Goal: Task Accomplishment & Management: Manage account settings

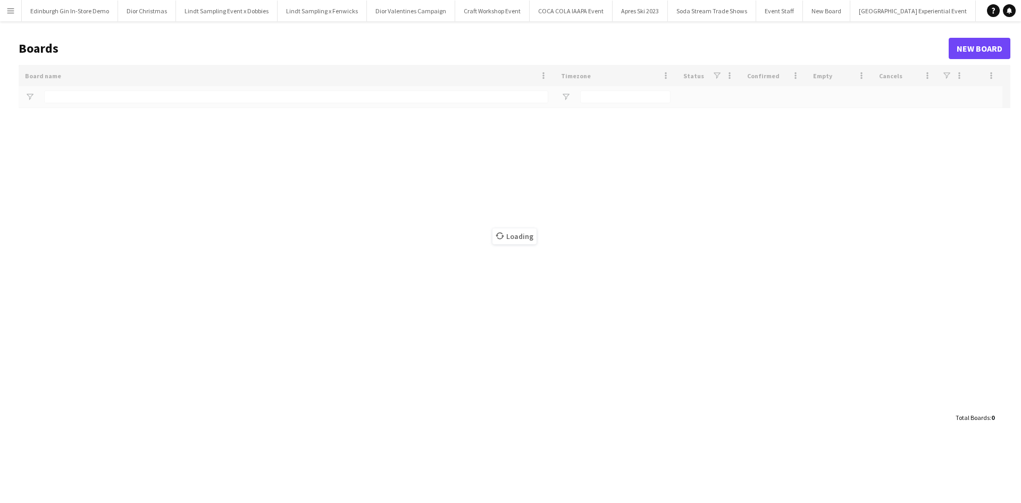
type input "**********"
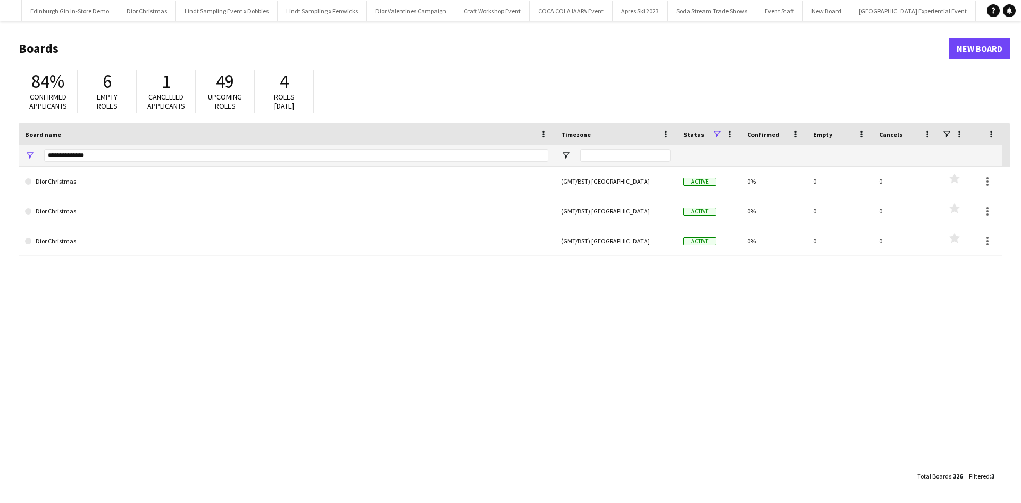
click at [12, 12] on app-icon "Menu" at bounding box center [10, 10] width 9 height 9
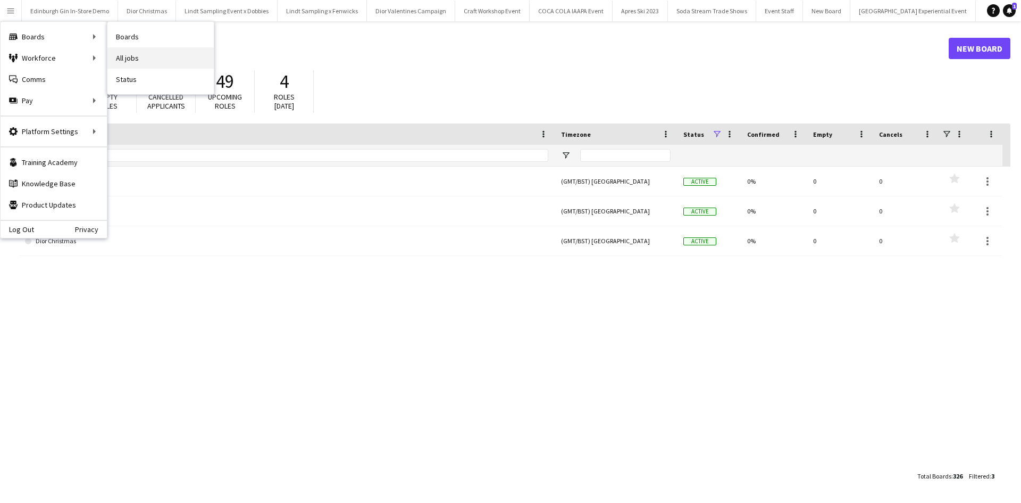
click at [153, 59] on link "All jobs" at bounding box center [160, 57] width 106 height 21
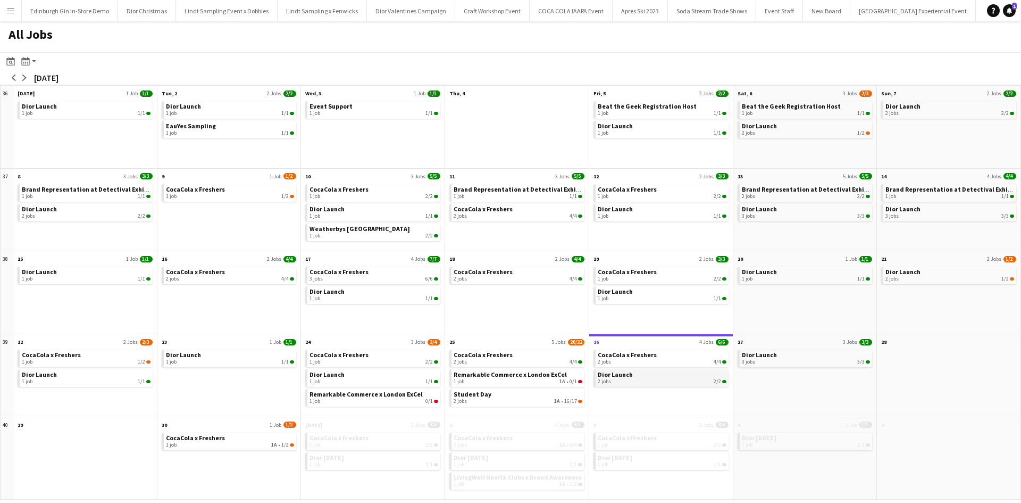
click at [678, 376] on link "Dior Launch 2 jobs 2/2" at bounding box center [662, 376] width 129 height 15
click at [526, 394] on link "Student Day 2 jobs 1A • 16/17" at bounding box center [518, 396] width 129 height 15
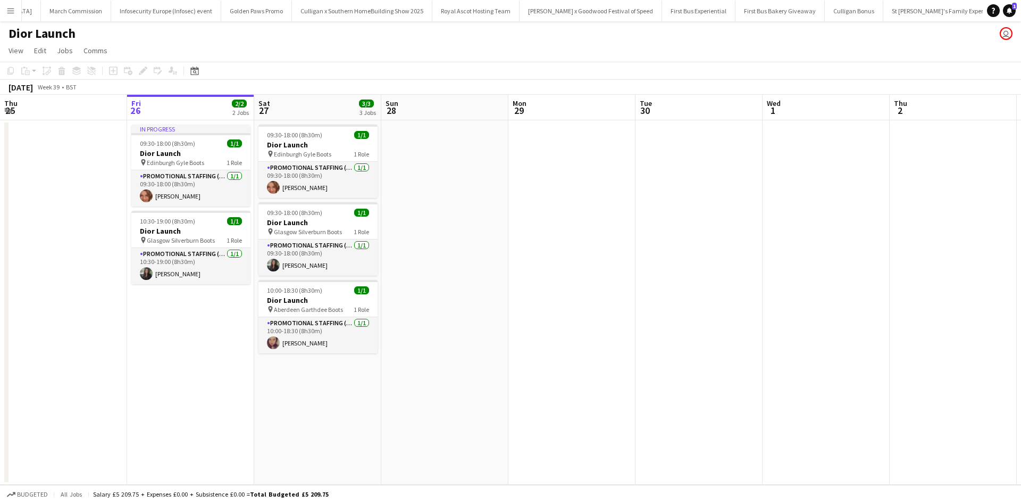
scroll to position [0, 10332]
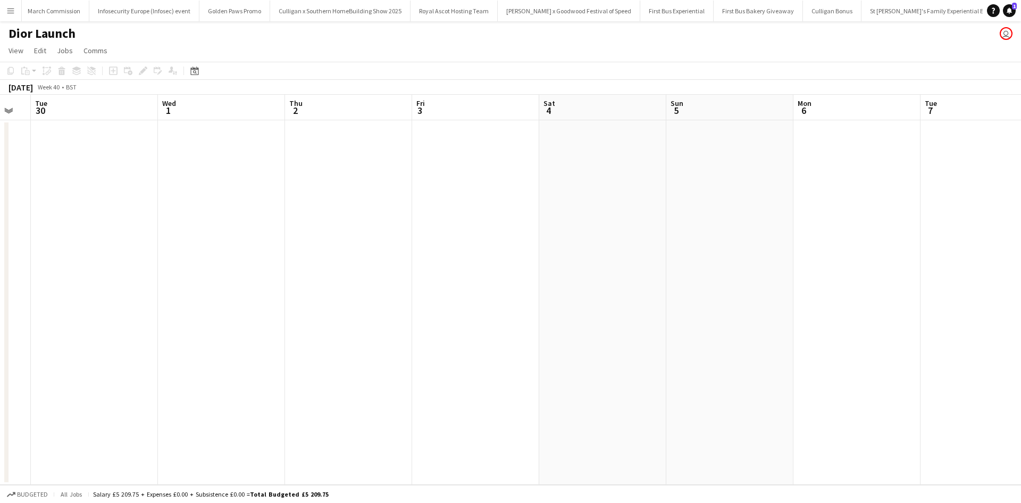
drag, startPoint x: 735, startPoint y: 348, endPoint x: 149, endPoint y: 303, distance: 587.4
click at [122, 311] on app-calendar-viewport "Sat 27 3/3 3 Jobs Sun 28 Mon 29 Tue 30 Wed 1 Thu 2 Fri 3 Sat 4 Sun 5 Mon 6 Tue …" at bounding box center [510, 290] width 1021 height 390
drag, startPoint x: 692, startPoint y: 321, endPoint x: 220, endPoint y: 261, distance: 475.1
click at [227, 262] on app-calendar-viewport "Sat 27 3/3 3 Jobs Sun 28 Mon 29 Tue 30 Wed 1 Thu 2 Fri 3 Sat 4 Sun 5 Mon 6 Tue …" at bounding box center [510, 290] width 1021 height 390
drag, startPoint x: 477, startPoint y: 286, endPoint x: 340, endPoint y: 277, distance: 137.5
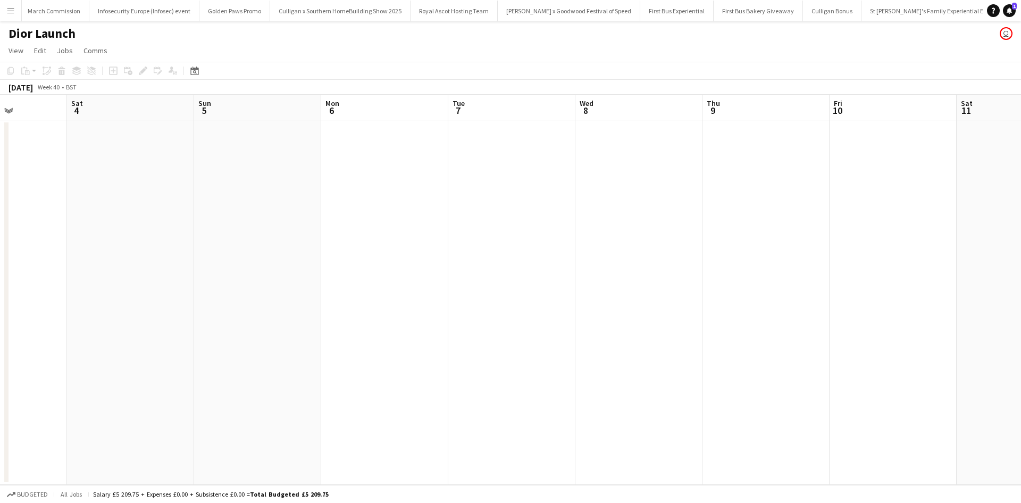
click at [380, 282] on app-calendar-viewport "Tue 30 Wed 1 Thu 2 Fri 3 Sat 4 Sun 5 Mon 6 Tue 7 Wed 8 Thu 9 Fri 10 Sat 11 Sun …" at bounding box center [510, 290] width 1021 height 390
drag, startPoint x: 684, startPoint y: 346, endPoint x: 444, endPoint y: 303, distance: 243.6
click at [445, 303] on app-calendar-viewport "Thu 2 Fri 3 Sat 4 Sun 5 Mon 6 Tue 7 Wed 8 Thu 9 Fri 10 Sat 11 Sun 12 Mon 13 Tue…" at bounding box center [510, 290] width 1021 height 390
drag, startPoint x: 720, startPoint y: 336, endPoint x: 847, endPoint y: 315, distance: 128.3
click at [878, 311] on app-calendar-viewport "Wed 8 Thu 9 Fri 10 Sat 11 Sun 12 Mon 13 Tue 14 Wed 15 Thu 16 Fri 17 Sat 18 Sun …" at bounding box center [510, 290] width 1021 height 390
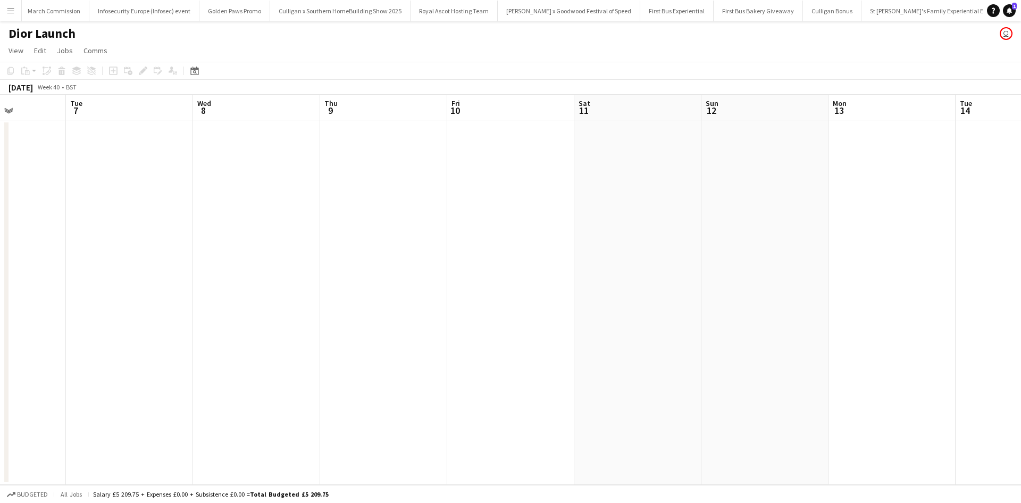
drag, startPoint x: 468, startPoint y: 335, endPoint x: 684, endPoint y: 341, distance: 216.1
click at [953, 304] on app-calendar-viewport "Sat 4 Sun 5 Mon 6 Tue 7 Wed 8 Thu 9 Fri 10 Sat 11 Sun 12 Mon 13 Tue 14 Wed 15 T…" at bounding box center [510, 290] width 1021 height 390
drag, startPoint x: 762, startPoint y: 313, endPoint x: 926, endPoint y: 280, distance: 167.1
click at [956, 274] on app-calendar-viewport "Sat 27 3/3 3 Jobs Sun 28 Mon 29 Tue 30 Wed 1 Thu 2 Fri 3 Sat 4 Sun 5 Mon 6 Tue …" at bounding box center [510, 290] width 1021 height 390
drag, startPoint x: 497, startPoint y: 325, endPoint x: 1021, endPoint y: 332, distance: 523.5
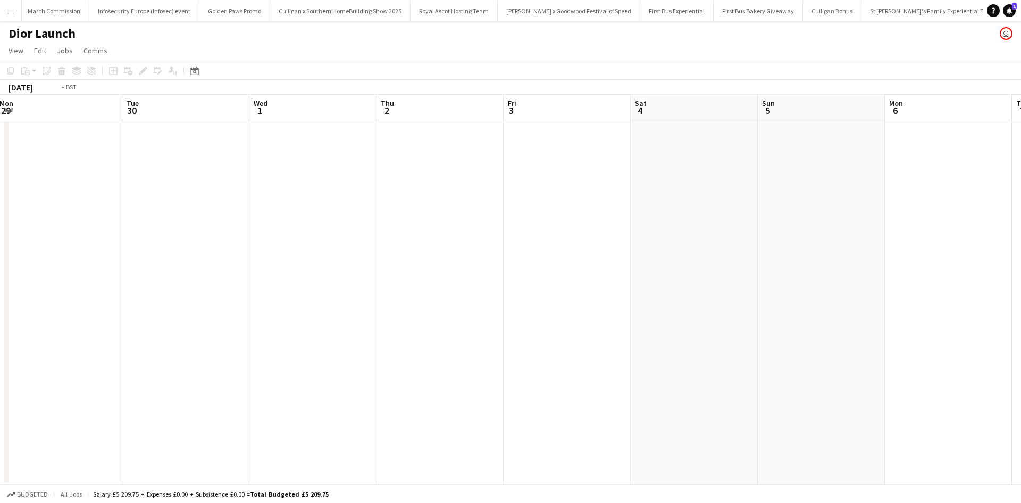
click at [1021, 332] on app-calendar-viewport "Sat 27 3/3 3 Jobs Sun 28 Mon 29 Tue 30 Wed 1 Thu 2 Fri 3 Sat 4 Sun 5 Mon 6 Tue …" at bounding box center [510, 290] width 1021 height 390
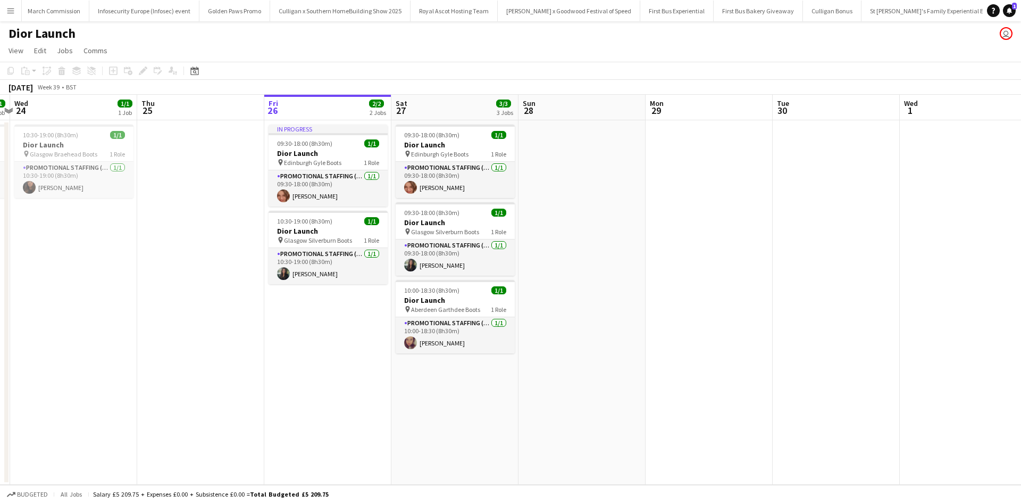
scroll to position [0, 234]
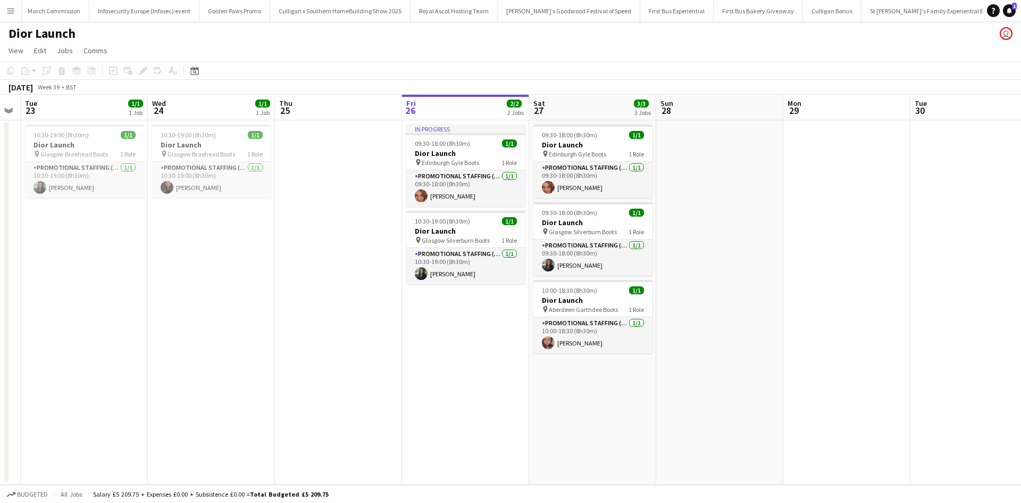
drag, startPoint x: 486, startPoint y: 378, endPoint x: 807, endPoint y: 340, distance: 322.9
click at [811, 348] on app-calendar-viewport "Sun 21 Mon 22 Tue 23 1/1 1 Job Wed 24 1/1 1 Job Thu 25 Fri 26 2/2 2 Jobs Sat 27…" at bounding box center [510, 290] width 1021 height 390
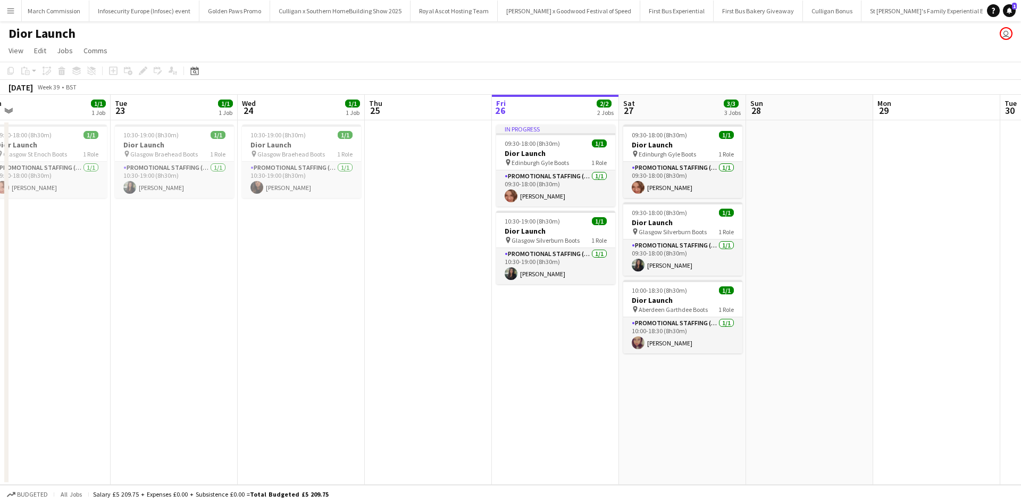
scroll to position [0, 270]
drag, startPoint x: 273, startPoint y: 287, endPoint x: 363, endPoint y: 276, distance: 91.1
click at [363, 276] on app-calendar-viewport "Sat 20 1/1 1 Job Sun 21 1/2 2 Jobs Mon 22 1/1 1 Job Tue 23 1/1 1 Job Wed 24 1/1…" at bounding box center [510, 290] width 1021 height 390
click at [894, 328] on app-date-cell at bounding box center [937, 302] width 127 height 364
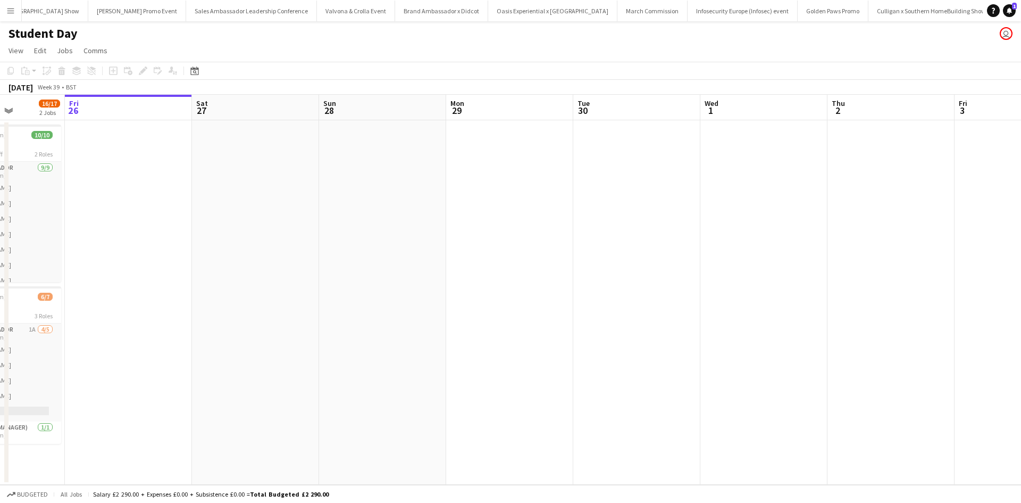
scroll to position [0, 283]
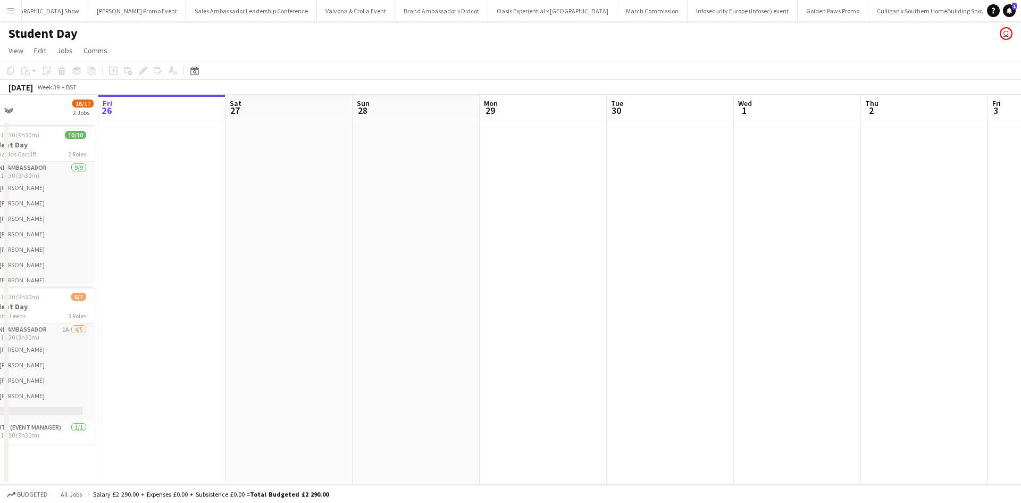
drag, startPoint x: 399, startPoint y: 386, endPoint x: 625, endPoint y: 342, distance: 229.9
click at [625, 342] on app-calendar-viewport "Tue 23 Wed 24 Thu 25 16/17 2 Jobs Fri 26 Sat 27 Sun 28 Mon 29 Tue 30 Wed 1 Thu …" at bounding box center [510, 290] width 1021 height 390
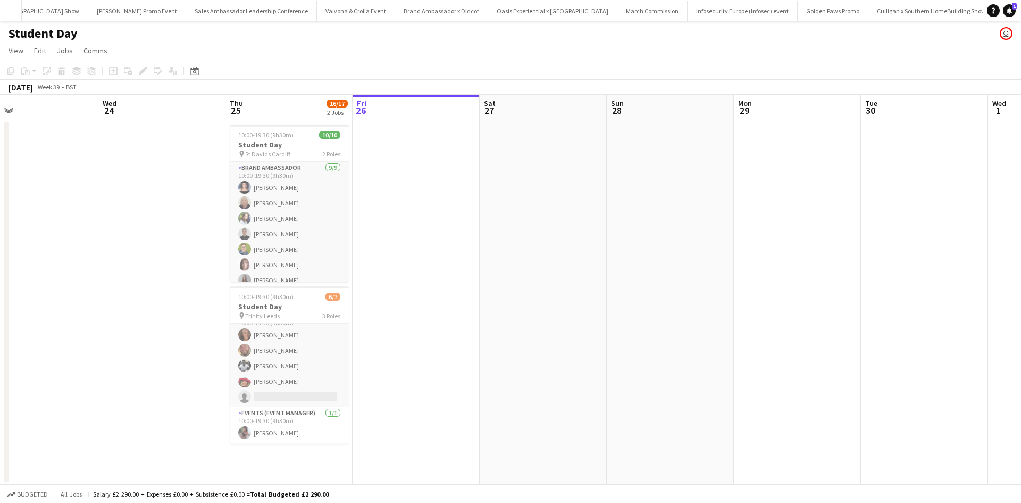
scroll to position [0, 0]
click at [14, 9] on app-icon "Menu" at bounding box center [10, 10] width 9 height 9
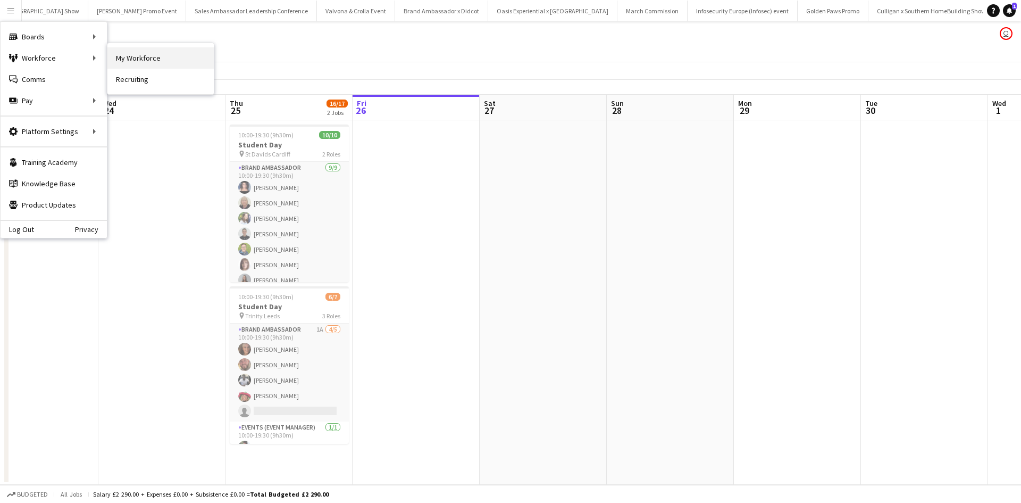
click at [142, 67] on link "My Workforce" at bounding box center [160, 57] width 106 height 21
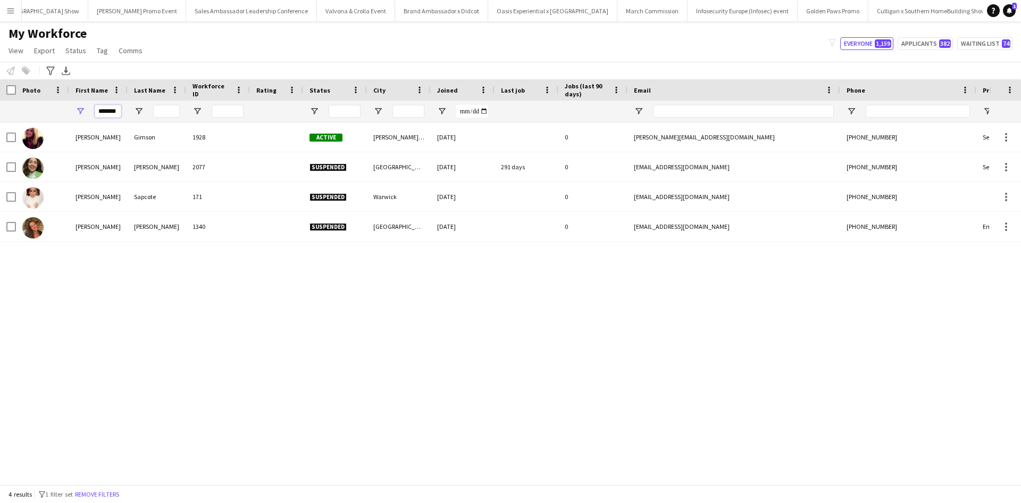
drag, startPoint x: 118, startPoint y: 110, endPoint x: 93, endPoint y: 110, distance: 25.5
click at [93, 110] on div "*******" at bounding box center [98, 111] width 59 height 21
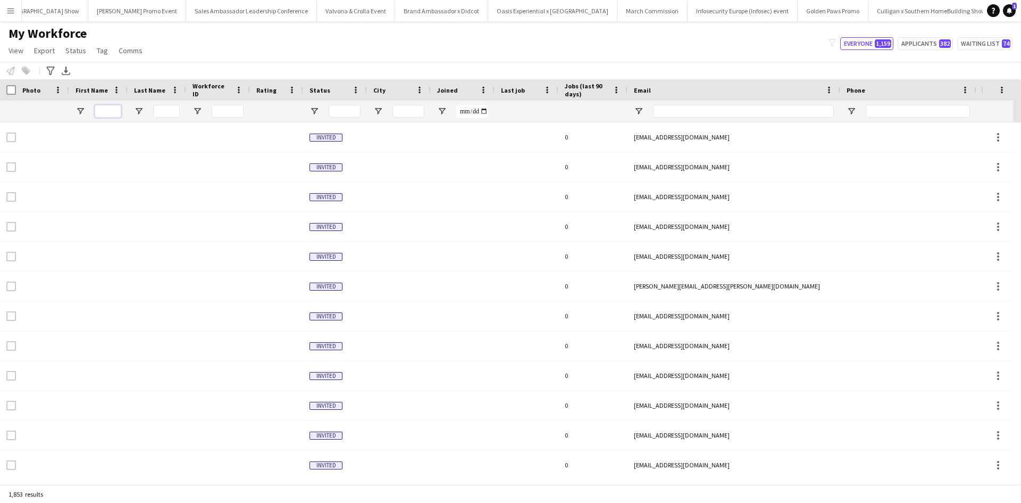
click at [101, 115] on input "First Name Filter Input" at bounding box center [108, 111] width 27 height 13
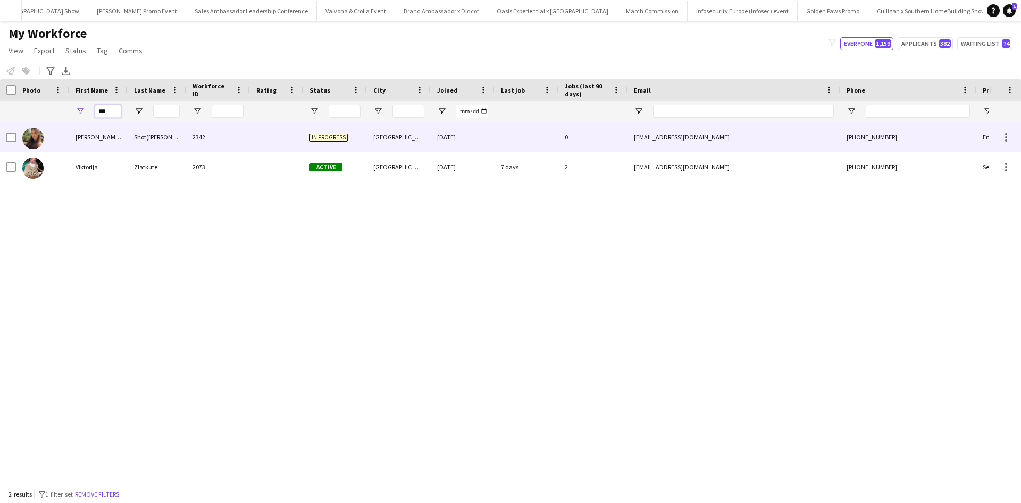
type input "***"
click at [101, 138] on div "Viktoria (Wiktoria)" at bounding box center [98, 136] width 59 height 29
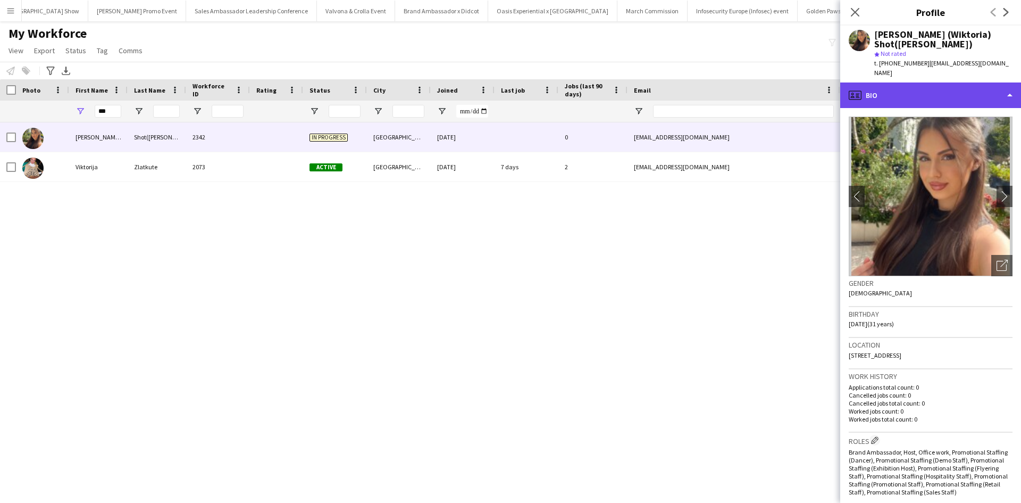
click at [927, 82] on div "profile Bio" at bounding box center [930, 95] width 181 height 26
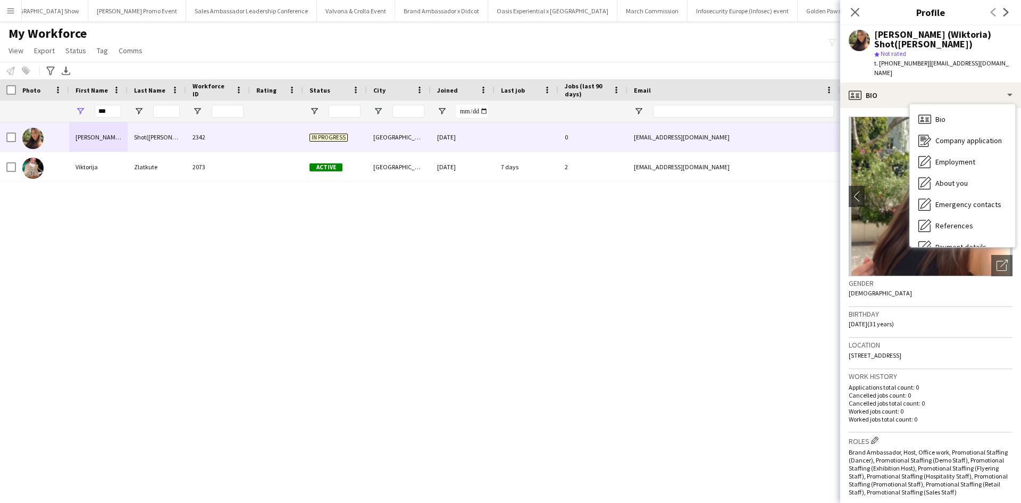
click at [960, 277] on div "Gender Female" at bounding box center [931, 291] width 164 height 31
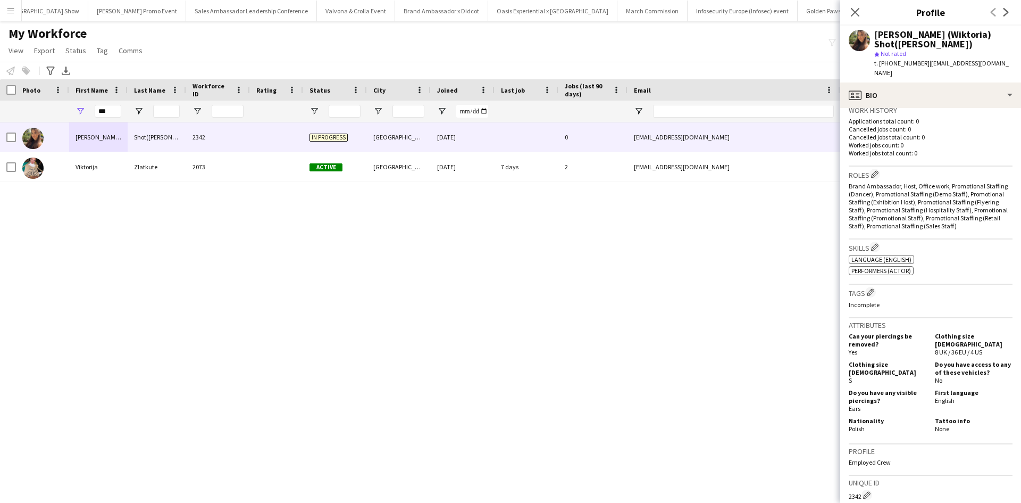
scroll to position [449, 0]
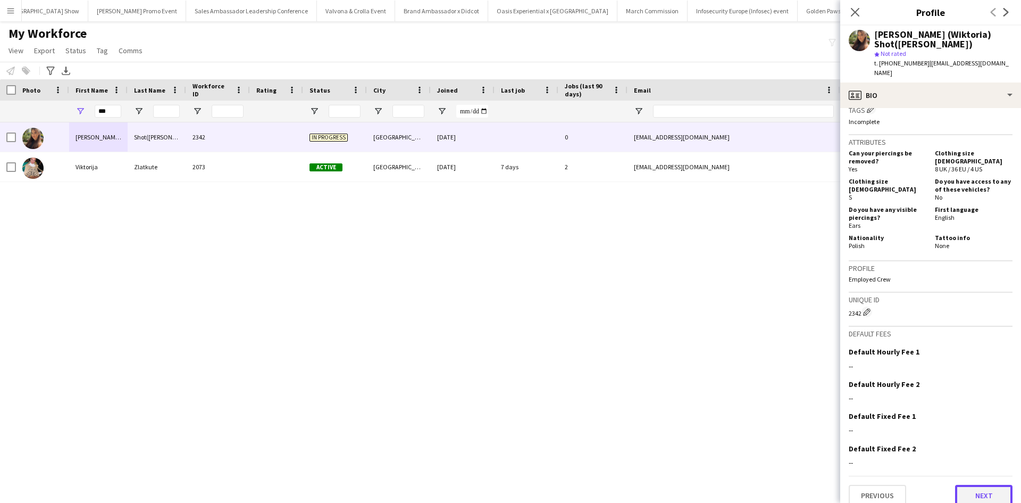
click at [979, 485] on button "Next" at bounding box center [983, 495] width 57 height 21
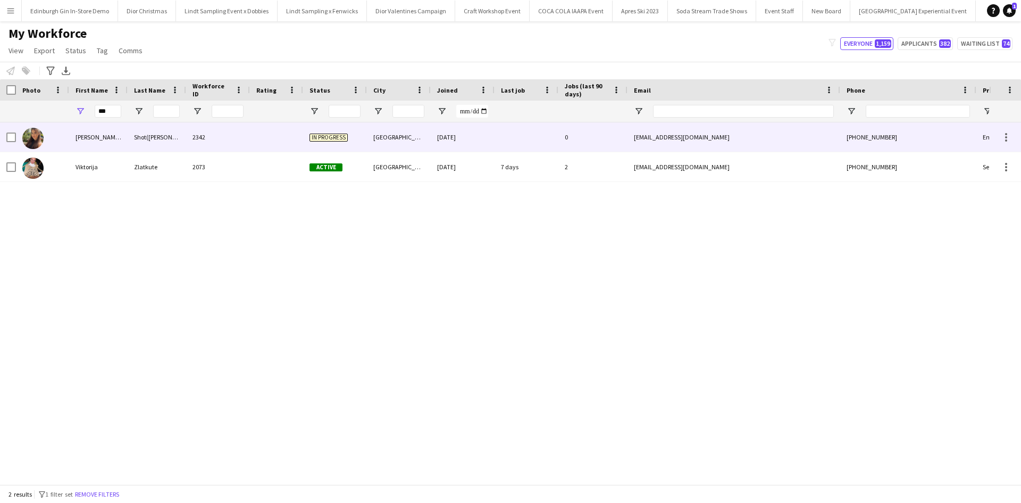
click at [90, 137] on div "[PERSON_NAME] (Wiktoria)" at bounding box center [98, 136] width 59 height 29
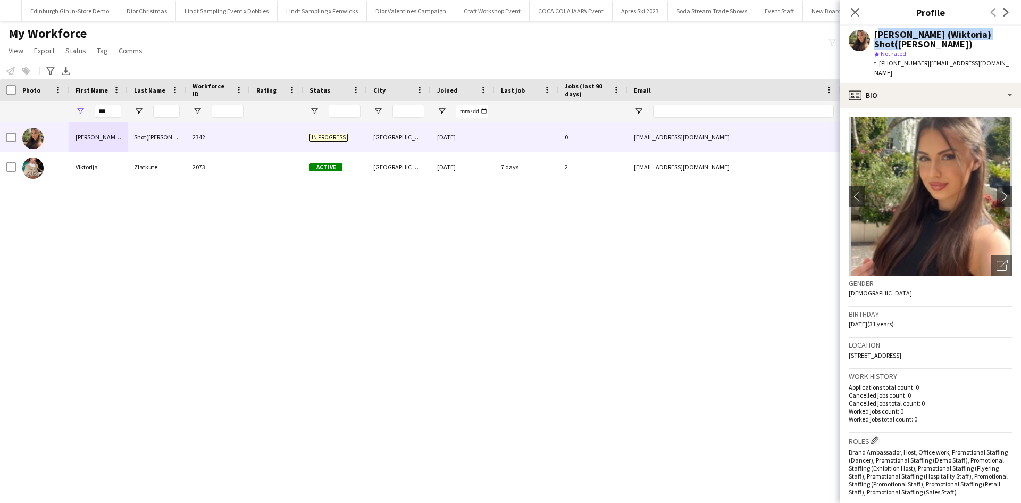
drag, startPoint x: 876, startPoint y: 33, endPoint x: 1000, endPoint y: 35, distance: 124.0
click at [1000, 35] on div "Viktoria (Wiktoria) Shot(Szot) star Not rated t. +447472499161 | viktoriashot@g…" at bounding box center [930, 54] width 181 height 57
copy div "[PERSON_NAME] (Wiktoria) Shot([PERSON_NAME])"
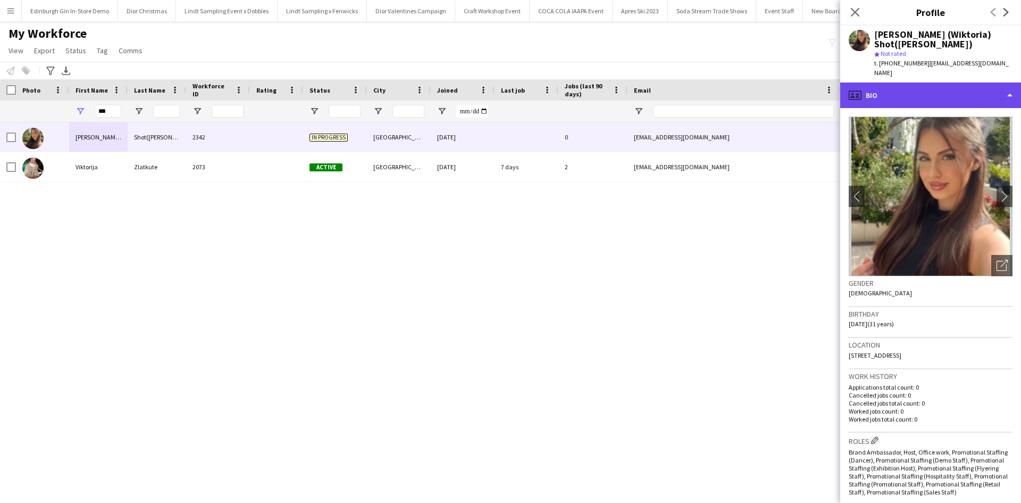
click at [934, 84] on div "profile Bio" at bounding box center [930, 95] width 181 height 26
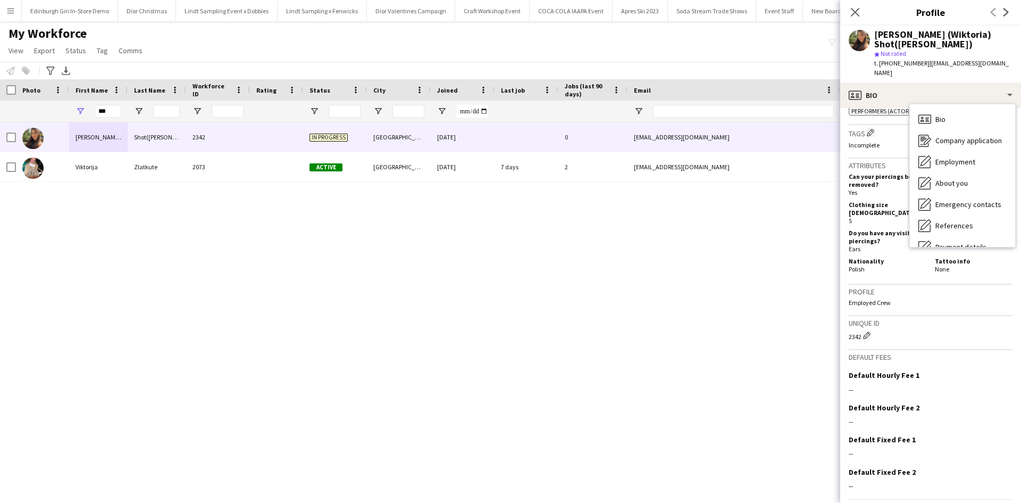
click at [7, 14] on app-icon "Menu" at bounding box center [10, 10] width 9 height 9
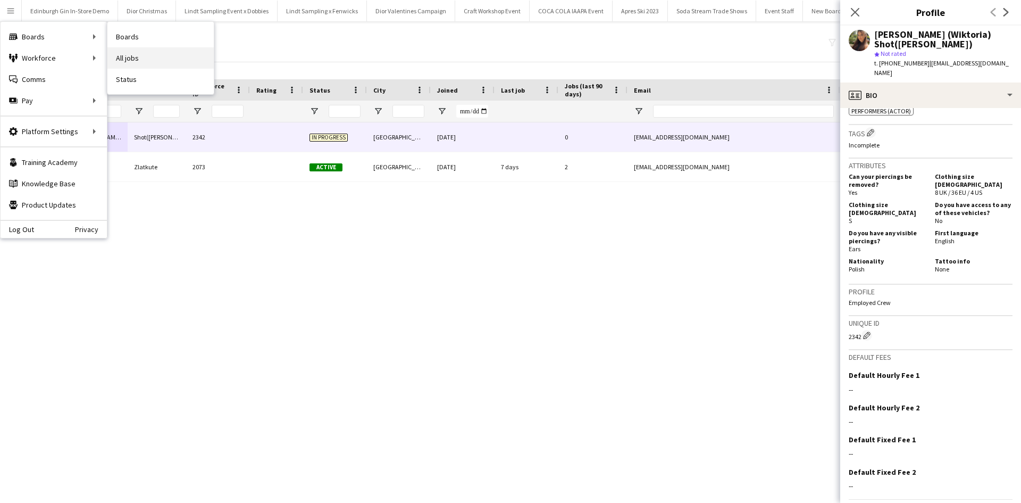
click at [118, 54] on link "All jobs" at bounding box center [160, 57] width 106 height 21
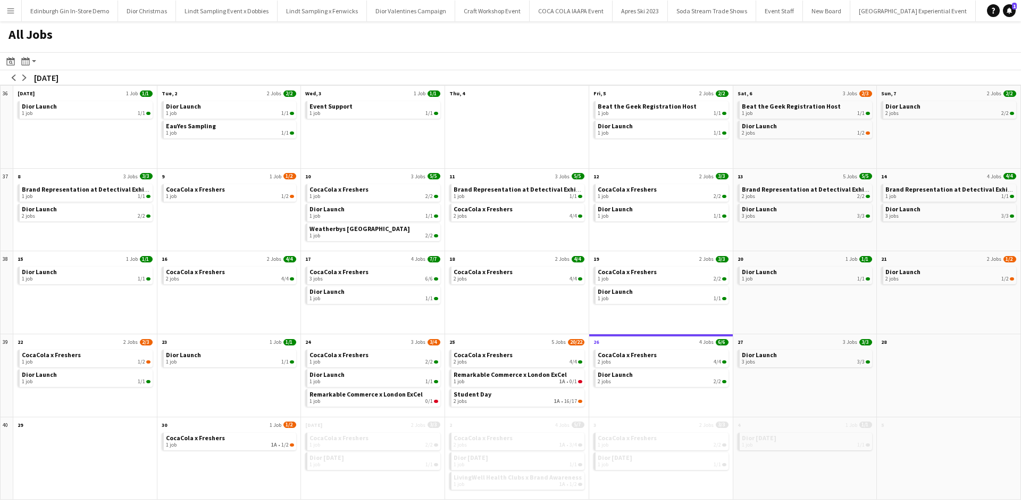
click at [379, 470] on div "CocaCola x Freshers 1 job 2/2 Dior October 2025 1 job 1/1" at bounding box center [373, 464] width 144 height 69
click at [378, 467] on div "1 job 1/1" at bounding box center [374, 464] width 129 height 6
click at [503, 437] on span "CocaCola x Freshers" at bounding box center [483, 438] width 59 height 8
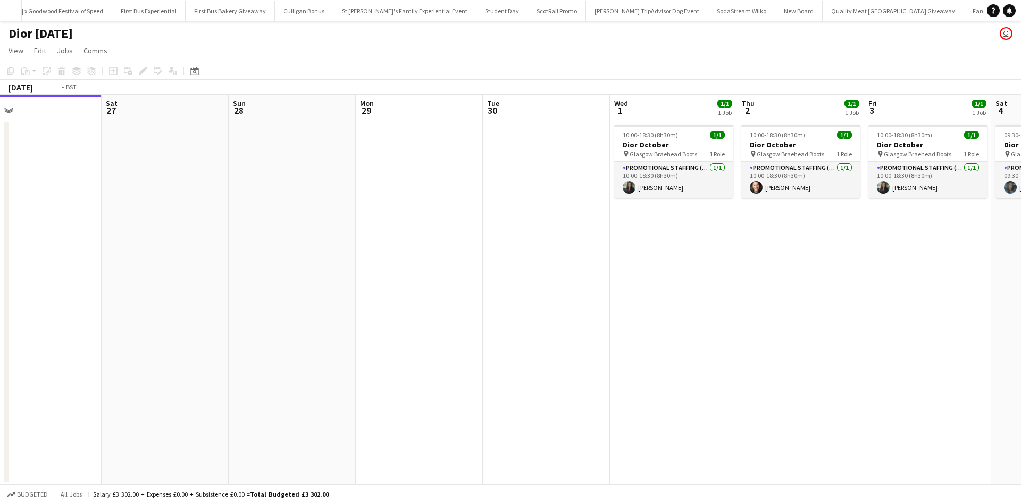
scroll to position [0, 561]
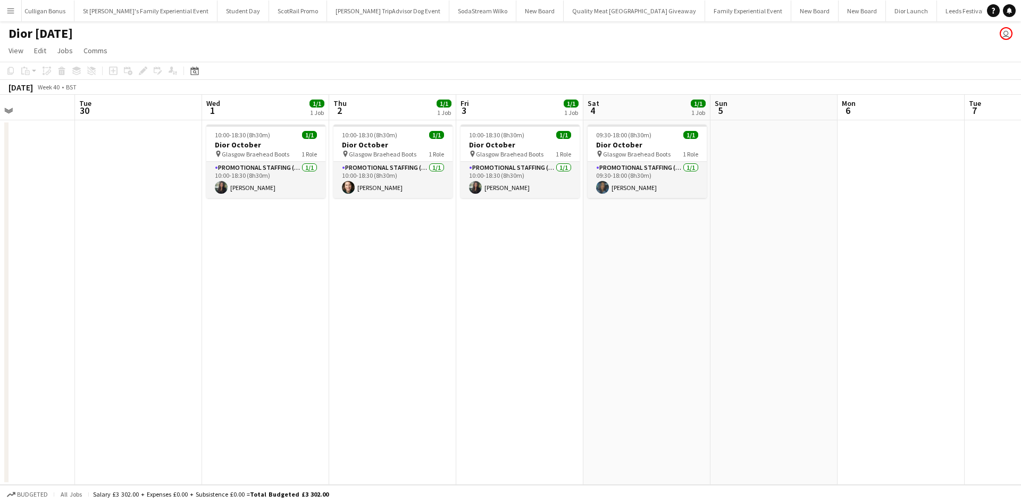
drag, startPoint x: 726, startPoint y: 383, endPoint x: 131, endPoint y: 340, distance: 595.7
click at [133, 340] on app-calendar-viewport "Thu 25 Fri 26 Sat 27 Sun 28 Mon 29 Tue 30 Wed 1 1/1 1 Job Thu 2 1/1 1 Job Fri 3…" at bounding box center [510, 290] width 1021 height 390
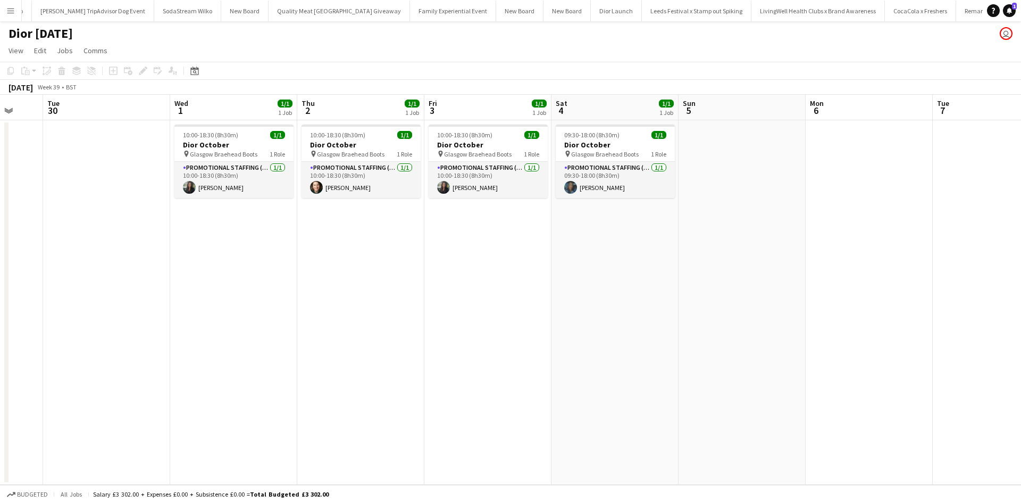
scroll to position [0, 11427]
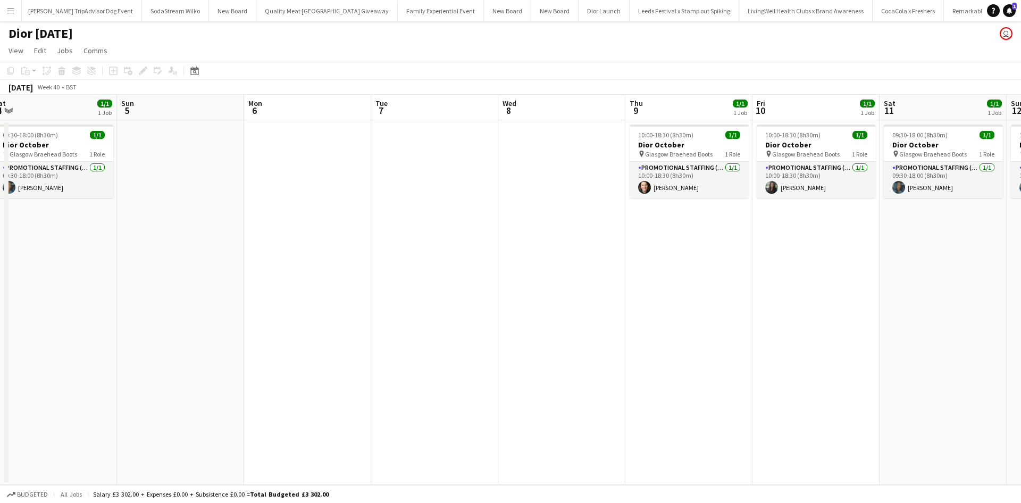
drag, startPoint x: 666, startPoint y: 372, endPoint x: 104, endPoint y: 336, distance: 562.9
click at [104, 336] on app-calendar-viewport "Tue 30 Wed 1 1/1 1 Job Thu 2 1/1 1 Job Fri 3 1/1 1 Job Sat 4 1/1 1 Job Sun 5 Mo…" at bounding box center [510, 290] width 1021 height 390
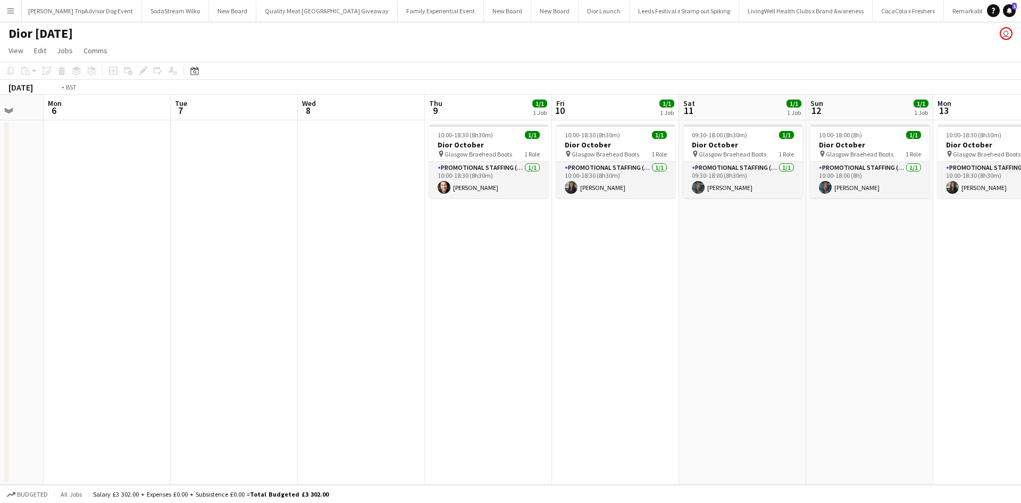
drag, startPoint x: 670, startPoint y: 386, endPoint x: 90, endPoint y: 345, distance: 580.7
click at [90, 345] on app-calendar-viewport "Thu 2 1/1 1 Job Fri 3 1/1 1 Job Sat 4 1/1 1 Job Sun 5 Mon 6 Tue 7 Wed 8 Thu 9 1…" at bounding box center [510, 290] width 1021 height 390
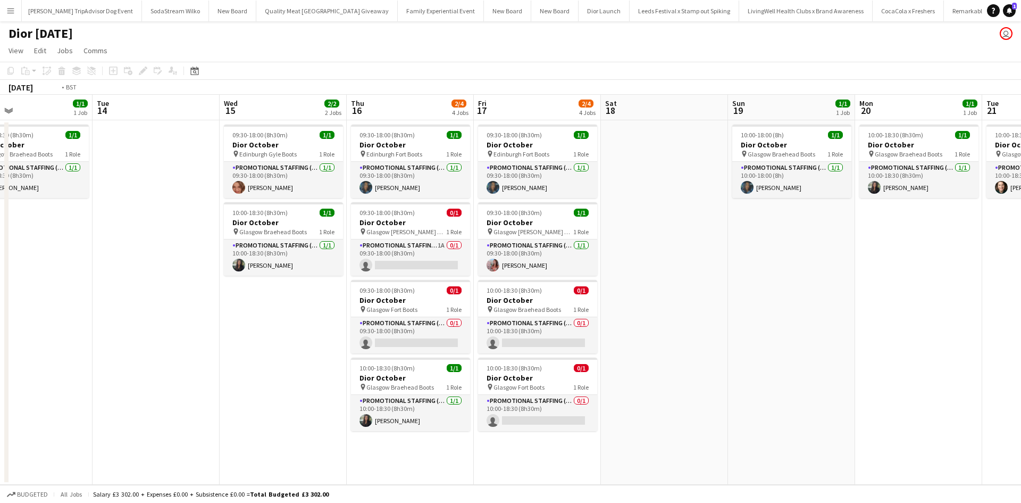
drag, startPoint x: 609, startPoint y: 386, endPoint x: 20, endPoint y: 333, distance: 591.2
click at [20, 333] on app-calendar-viewport "Fri 10 1/1 1 Job Sat 11 1/1 1 Job Sun 12 1/1 1 Job Mon 13 1/1 1 Job Tue 14 Wed …" at bounding box center [510, 290] width 1021 height 390
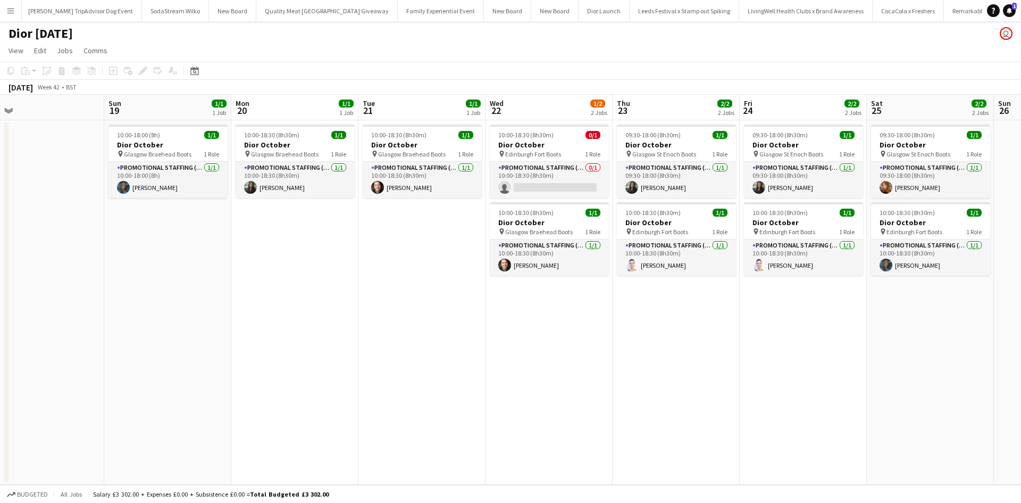
scroll to position [0, 524]
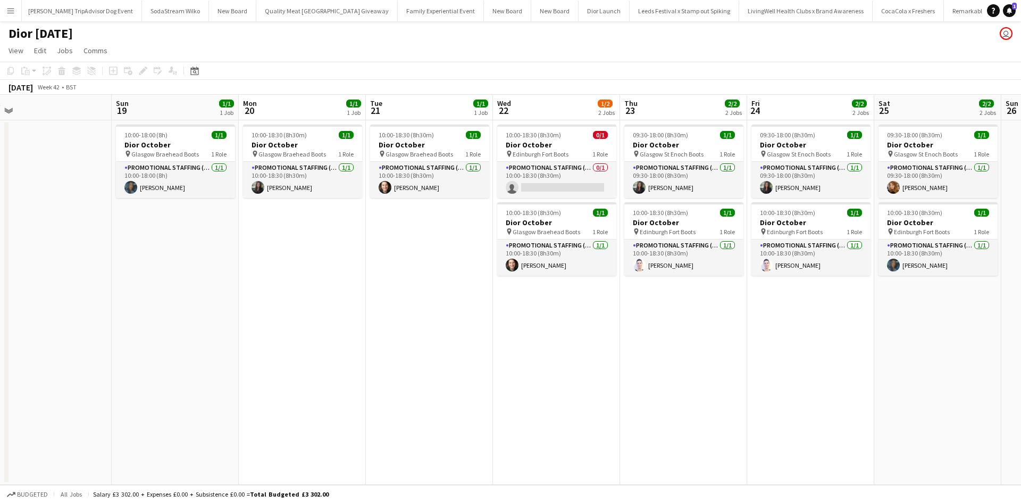
drag, startPoint x: 708, startPoint y: 350, endPoint x: 94, endPoint y: 315, distance: 615.4
click at [94, 315] on app-calendar-viewport "Tue 14 Wed 15 2/2 2 Jobs Thu 16 2/4 4 Jobs Fri 17 2/4 4 Jobs Sat 18 Sun 19 1/1 …" at bounding box center [510, 290] width 1021 height 390
click at [537, 184] on app-card-role "Promotional Staffing (Sales Staff) 0/1 10:00-18:30 (8h30m) single-neutral-actio…" at bounding box center [556, 180] width 119 height 36
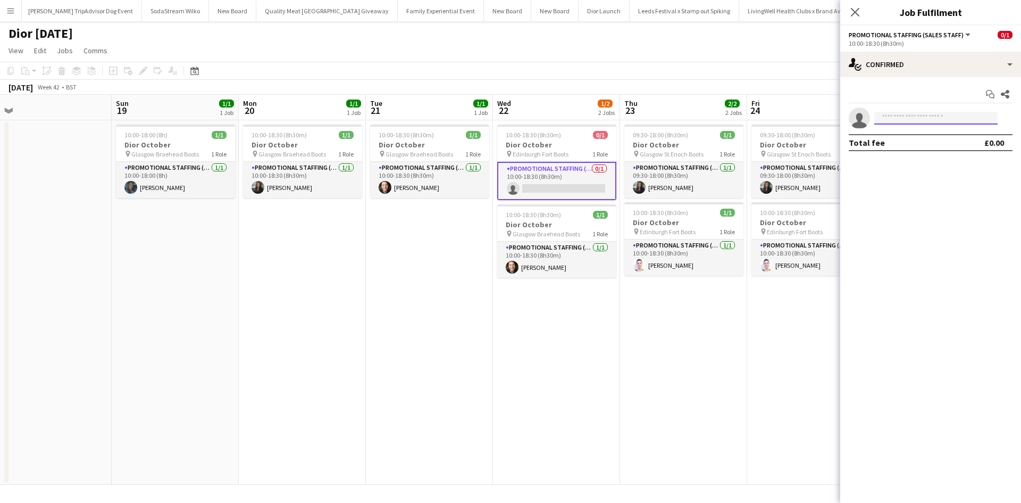
click at [919, 121] on input at bounding box center [936, 118] width 123 height 13
type input "*****"
click at [925, 137] on span "[PERSON_NAME]" at bounding box center [913, 133] width 61 height 9
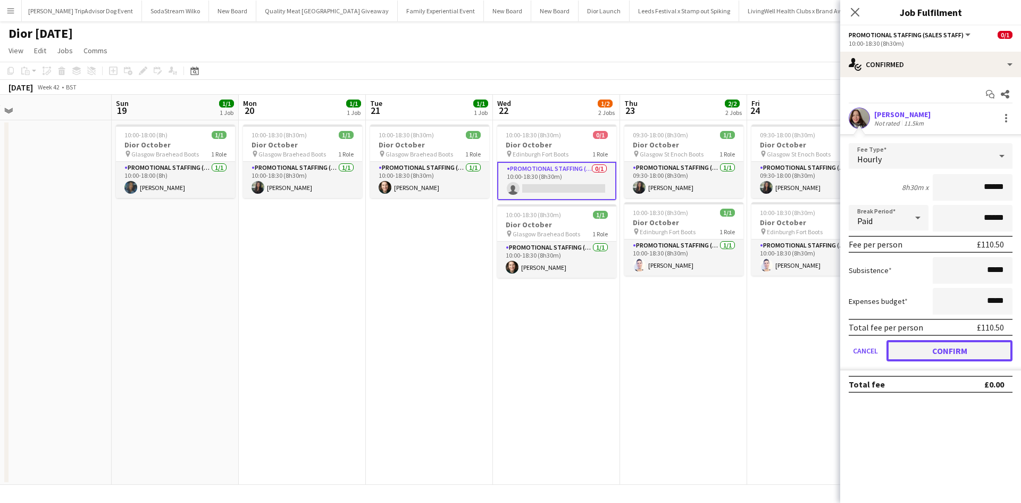
click at [969, 346] on button "Confirm" at bounding box center [950, 350] width 126 height 21
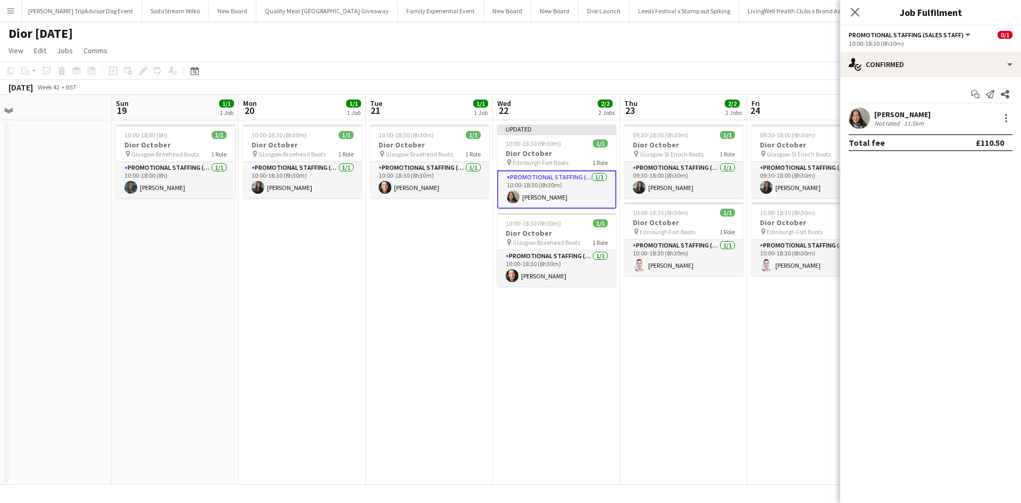
click at [905, 352] on mat-expansion-panel "check Confirmed Start chat Send notification Share [PERSON_NAME] Not rated 11.5…" at bounding box center [930, 290] width 181 height 426
click at [790, 348] on app-date-cell "09:30-18:00 (8h30m) 1/1 Dior October pin Glasgow St Enoch Boots 1 Role Promotio…" at bounding box center [810, 302] width 127 height 364
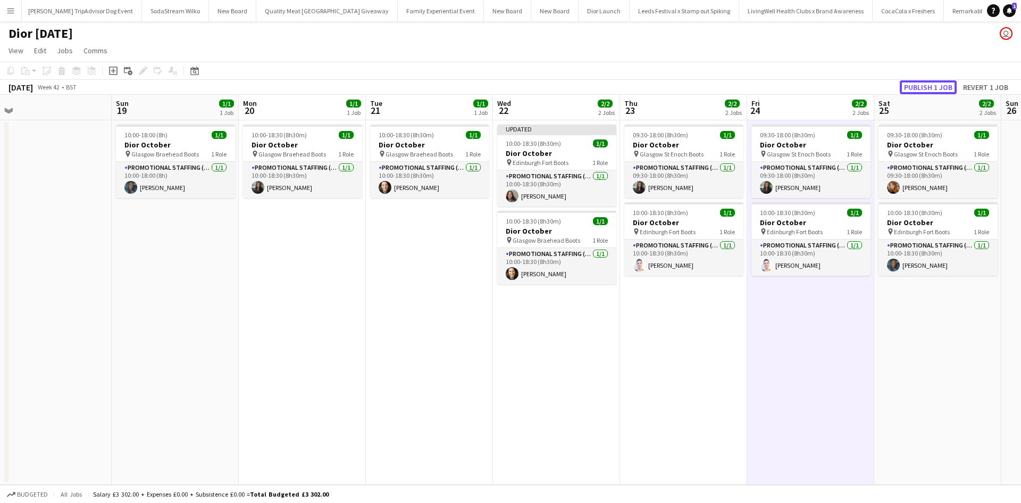
click at [927, 87] on button "Publish 1 job" at bounding box center [928, 87] width 57 height 14
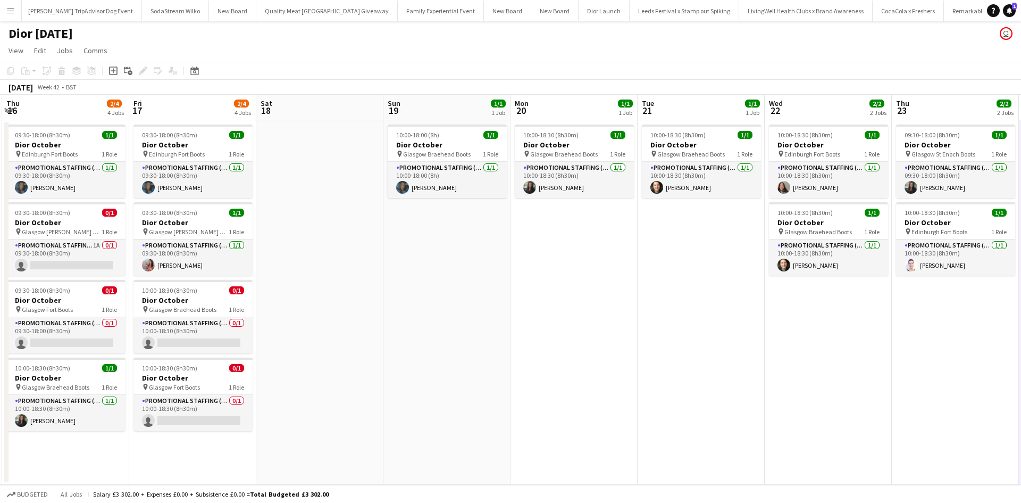
drag, startPoint x: 535, startPoint y: 405, endPoint x: 857, endPoint y: 361, distance: 324.9
click at [857, 361] on app-calendar-viewport "Tue 14 Wed 15 2/2 2 Jobs Thu 16 2/4 4 Jobs Fri 17 2/4 4 Jobs Sat 18 Sun 19 1/1 …" at bounding box center [510, 290] width 1021 height 390
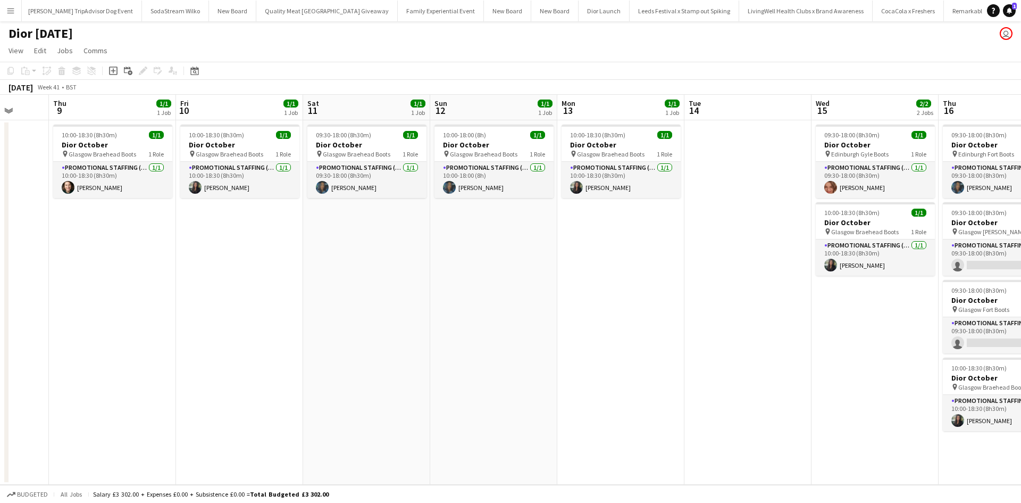
drag, startPoint x: 183, startPoint y: 381, endPoint x: 802, endPoint y: 340, distance: 620.0
click at [802, 340] on app-calendar-viewport "Mon 6 Tue 7 Wed 8 Thu 9 1/1 1 Job Fri 10 1/1 1 Job Sat 11 1/1 1 Job Sun 12 1/1 …" at bounding box center [510, 290] width 1021 height 390
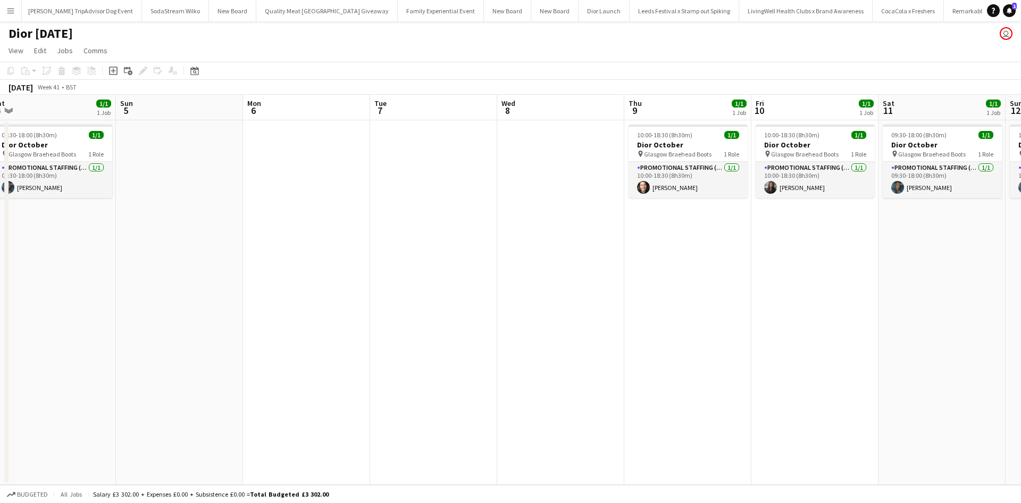
drag, startPoint x: 351, startPoint y: 355, endPoint x: 774, endPoint y: 339, distance: 424.2
click at [926, 327] on app-calendar-viewport "Thu 2 1/1 1 Job Fri 3 1/1 1 Job Sat 4 1/1 1 Job Sun 5 Mon 6 Tue 7 Wed 8 Thu 9 1…" at bounding box center [510, 290] width 1021 height 390
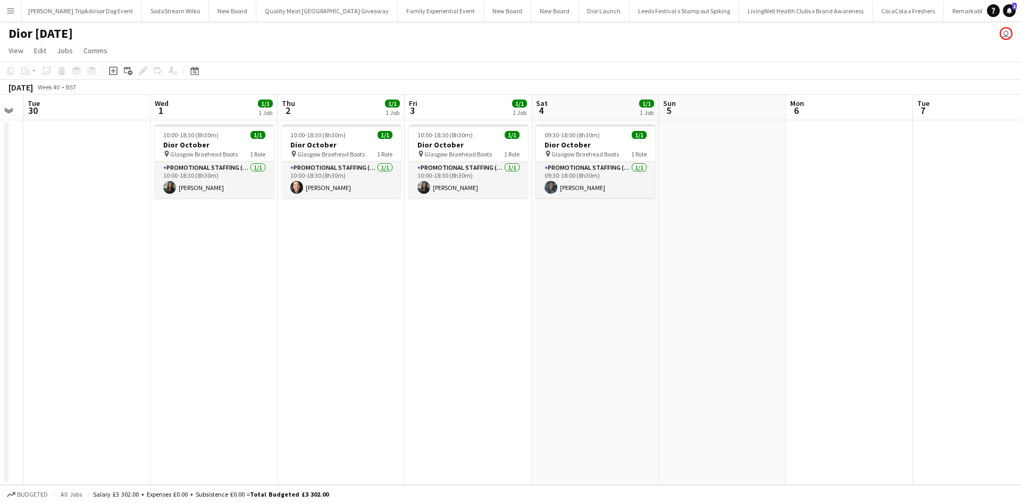
drag, startPoint x: 404, startPoint y: 353, endPoint x: 651, endPoint y: 356, distance: 246.3
click at [950, 321] on app-calendar-viewport "Sun 28 Mon 29 Tue 30 Wed 1 1/1 1 Job Thu 2 1/1 1 Job Fri 3 1/1 1 Job Sat 4 1/1 …" at bounding box center [510, 290] width 1021 height 390
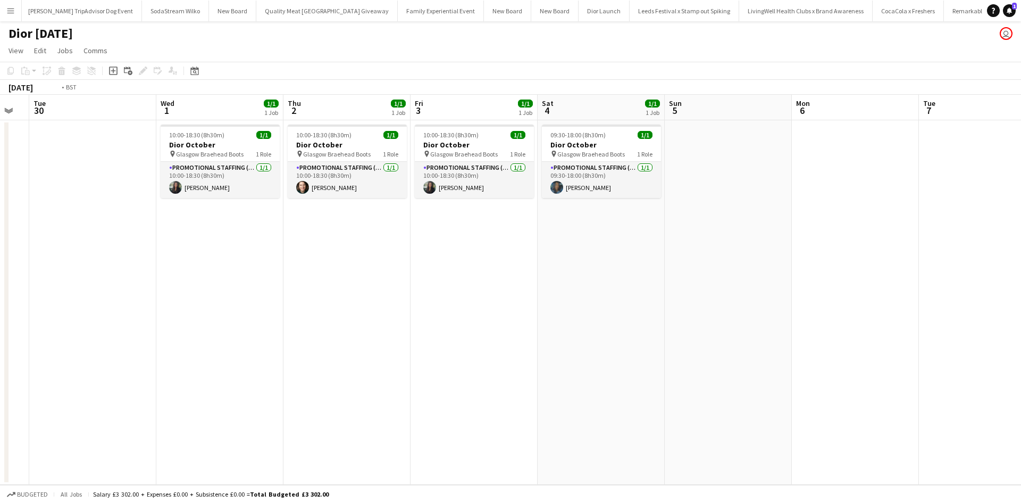
drag, startPoint x: 421, startPoint y: 359, endPoint x: 743, endPoint y: 338, distance: 322.5
click at [743, 338] on app-calendar-viewport "Sun 28 Mon 29 Tue 30 Wed 1 1/1 1 Job Thu 2 1/1 1 Job Fri 3 1/1 1 Job Sat 4 1/1 …" at bounding box center [510, 290] width 1021 height 390
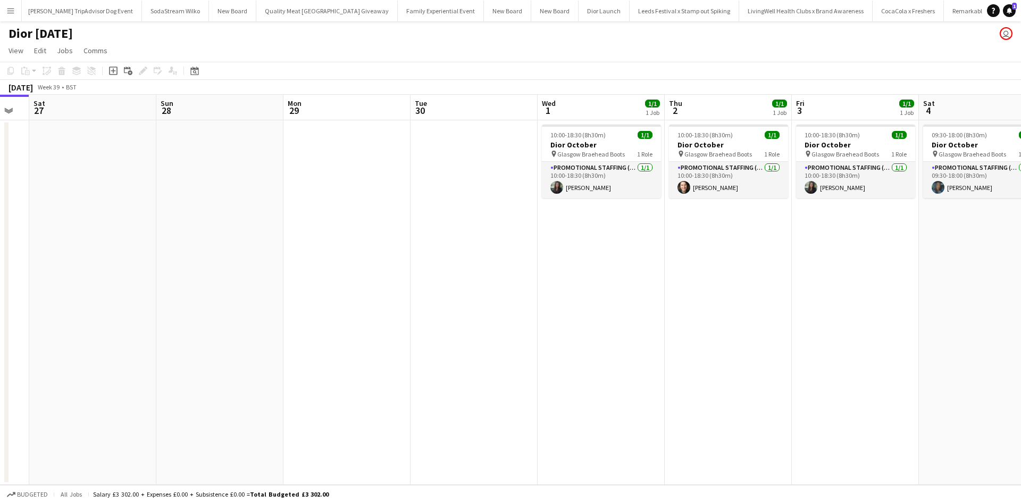
scroll to position [0, 288]
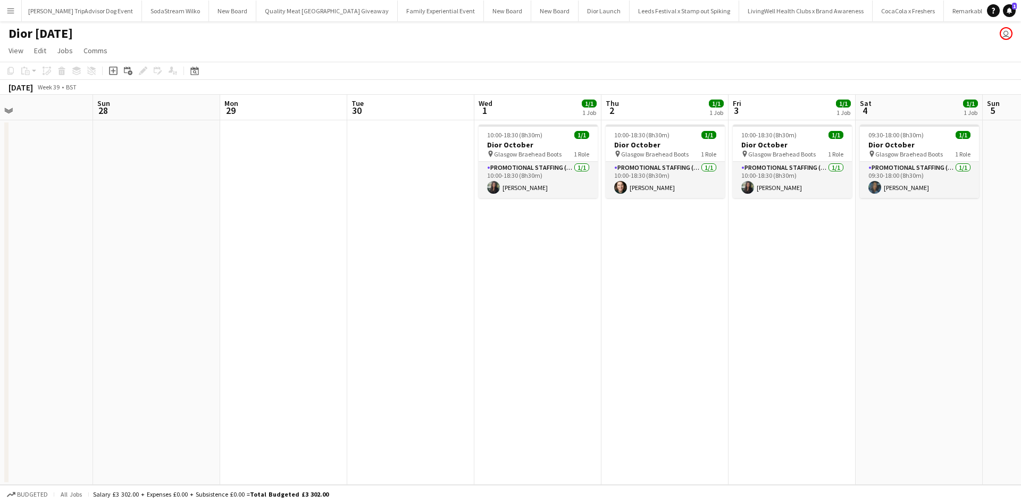
click at [880, 337] on app-date-cell "09:30-18:00 (8h30m) 1/1 Dior October pin Glasgow Braehead Boots 1 Role Promotio…" at bounding box center [919, 302] width 127 height 364
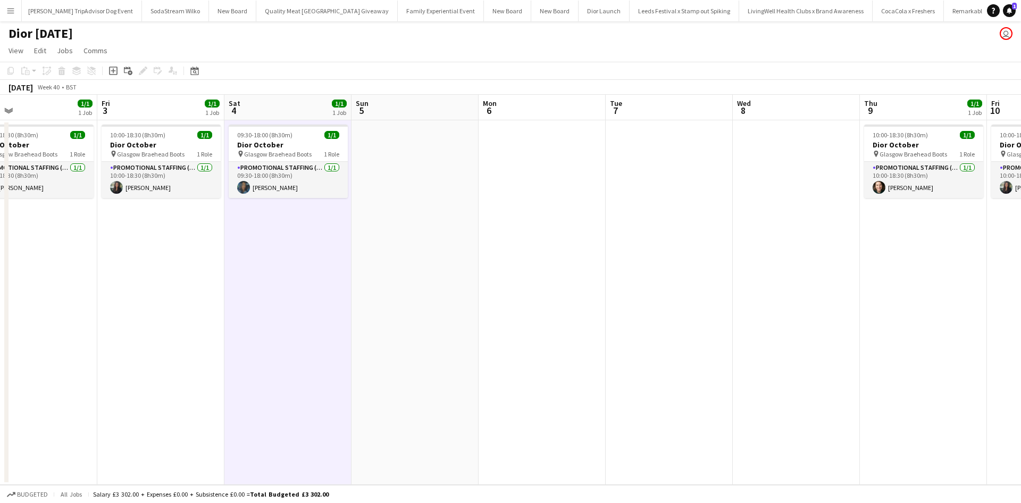
drag, startPoint x: 892, startPoint y: 335, endPoint x: 355, endPoint y: 299, distance: 537.9
click at [215, 282] on app-calendar-viewport "Mon 29 Tue 30 Wed 1 1/1 1 Job Thu 2 1/1 1 Job Fri 3 1/1 1 Job Sat 4 1/1 1 Job S…" at bounding box center [510, 290] width 1021 height 390
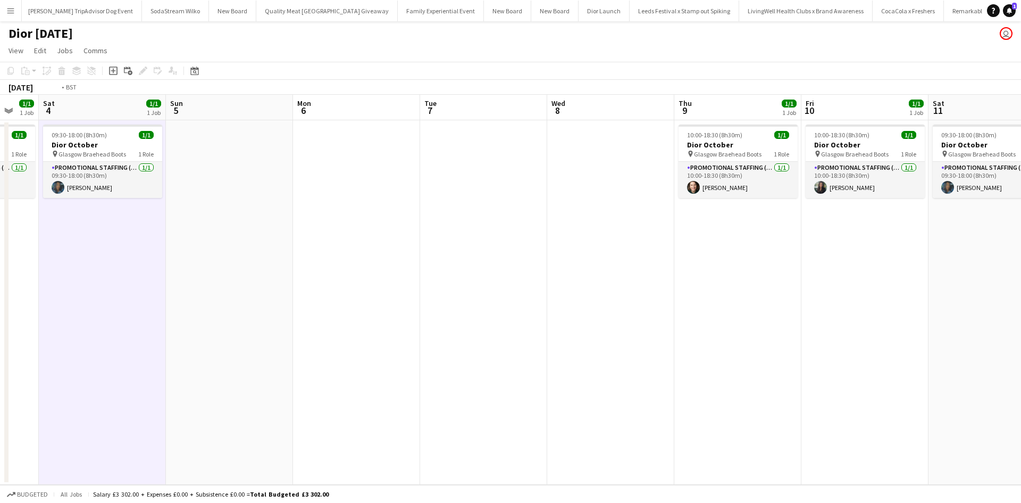
drag, startPoint x: 723, startPoint y: 352, endPoint x: 263, endPoint y: 274, distance: 466.6
click at [263, 274] on app-calendar-viewport "Wed 1 1/1 1 Job Thu 2 1/1 1 Job Fri 3 1/1 1 Job Sat 4 1/1 1 Job Sun 5 Mon 6 Tue…" at bounding box center [510, 290] width 1021 height 390
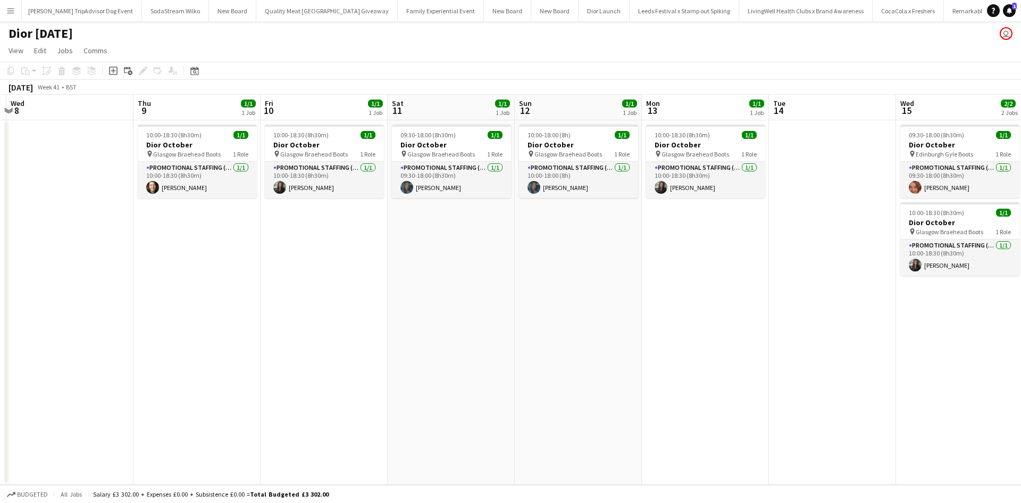
scroll to position [0, 380]
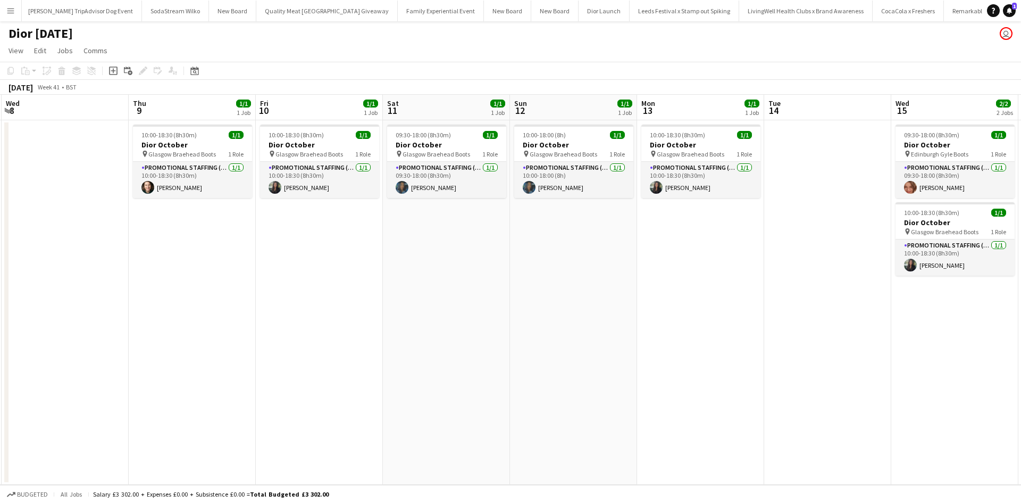
drag, startPoint x: 726, startPoint y: 359, endPoint x: 499, endPoint y: 330, distance: 228.4
click at [499, 330] on app-calendar-viewport "Sun 5 Mon 6 Tue 7 Wed 8 Thu 9 1/1 1 Job Fri 10 1/1 1 Job Sat 11 1/1 1 Job Sun 1…" at bounding box center [510, 290] width 1021 height 390
click at [724, 360] on app-date-cell "10:00-18:30 (8h30m) 1/1 Dior October pin Glasgow Braehead Boots 1 Role Promotio…" at bounding box center [700, 302] width 127 height 364
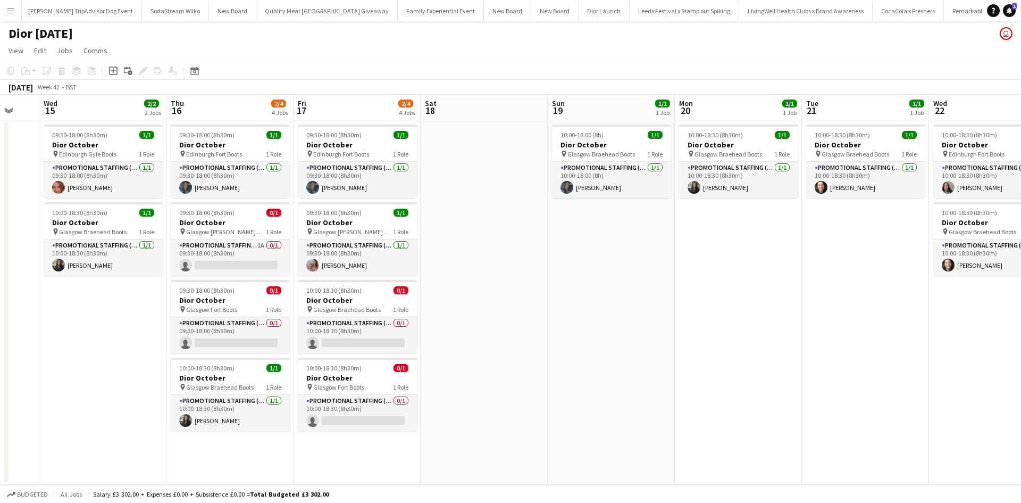
scroll to position [0, 477]
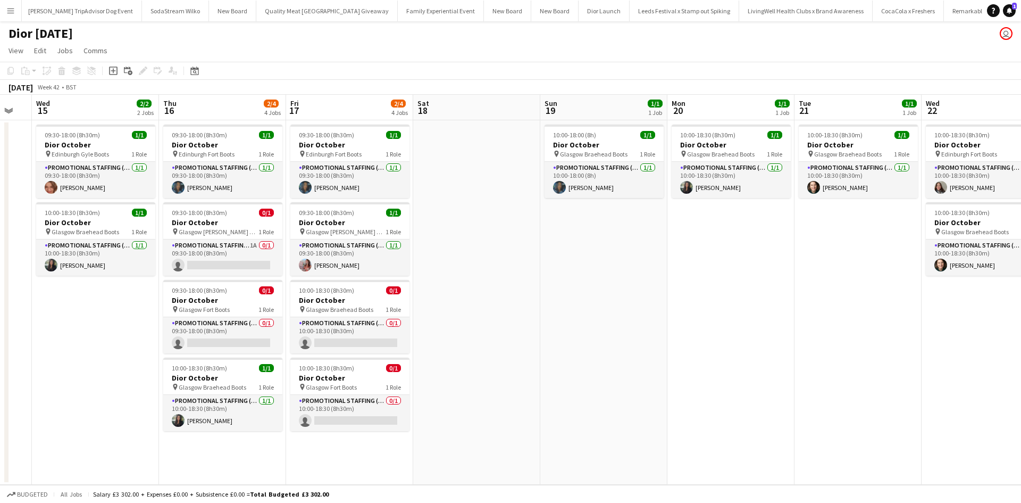
drag, startPoint x: 879, startPoint y: 376, endPoint x: 19, endPoint y: 334, distance: 860.7
click at [19, 334] on app-calendar-viewport "Sat 11 1/1 1 Job Sun 12 1/1 1 Job Mon 13 1/1 1 Job Tue 14 Wed 15 2/2 2 Jobs Thu…" at bounding box center [510, 290] width 1021 height 390
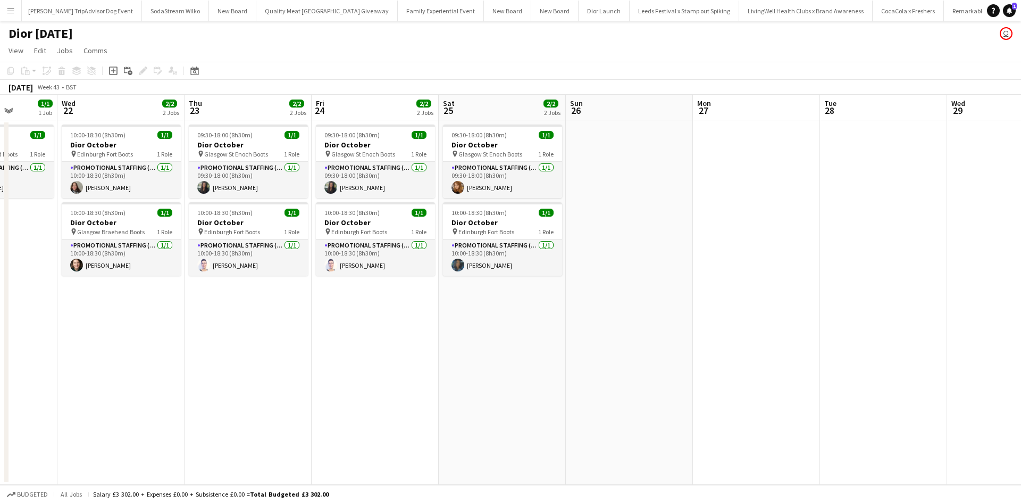
drag, startPoint x: 992, startPoint y: 434, endPoint x: 127, endPoint y: 406, distance: 864.8
click at [127, 406] on app-calendar-viewport "Sun 19 1/1 1 Job Mon 20 1/1 1 Job Tue 21 1/1 1 Job Wed 22 2/2 2 Jobs Thu 23 2/2…" at bounding box center [510, 290] width 1021 height 390
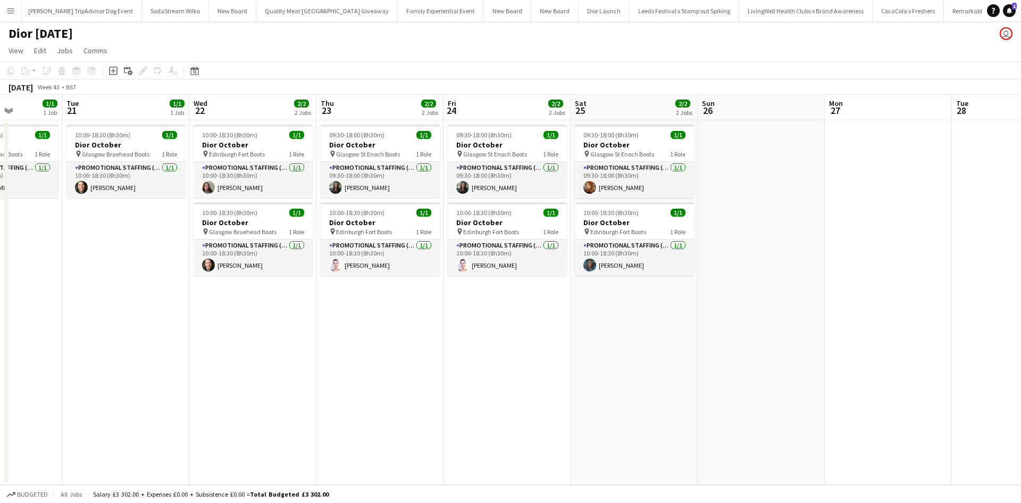
scroll to position [0, 317]
drag, startPoint x: 677, startPoint y: 413, endPoint x: 811, endPoint y: 318, distance: 164.4
click at [811, 318] on app-calendar-viewport "Sat 18 Sun 19 1/1 1 Job Mon 20 1/1 1 Job Tue 21 1/1 1 Job Wed 22 2/2 2 Jobs Thu…" at bounding box center [510, 290] width 1021 height 390
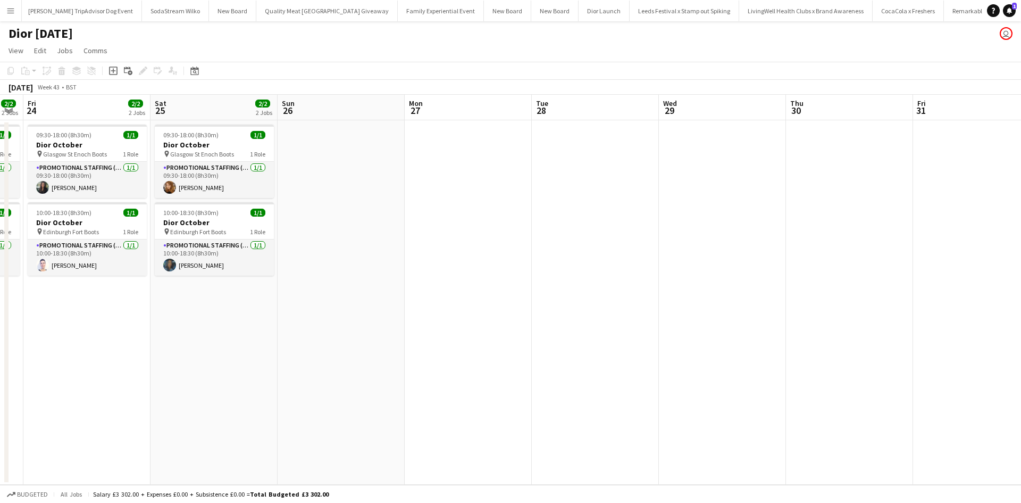
drag, startPoint x: 712, startPoint y: 322, endPoint x: 241, endPoint y: 301, distance: 470.7
click at [245, 301] on app-calendar-viewport "Tue 21 1/1 1 Job Wed 22 2/2 2 Jobs Thu 23 2/2 2 Jobs Fri 24 2/2 2 Jobs Sat 25 2…" at bounding box center [510, 290] width 1021 height 390
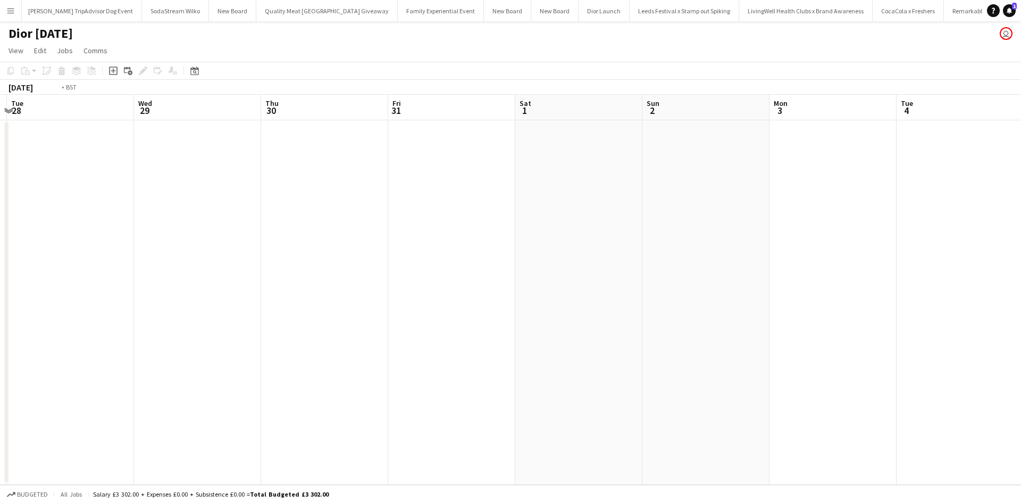
drag, startPoint x: 778, startPoint y: 392, endPoint x: 481, endPoint y: 370, distance: 297.6
click at [280, 347] on app-calendar-viewport "Fri 24 2/2 2 Jobs Sat 25 2/2 2 Jobs Sun 26 Mon 27 Tue 28 Wed 29 Thu 30 Fri 31 S…" at bounding box center [510, 290] width 1021 height 390
drag, startPoint x: 804, startPoint y: 403, endPoint x: 473, endPoint y: 346, distance: 335.7
click at [276, 325] on app-calendar-viewport "Sun 26 Mon 27 Tue 28 Wed 29 Thu 30 Fri 31 Sat 1 Sun 2 Mon 3 Tue 4 Wed 5 Thu 6 F…" at bounding box center [510, 290] width 1021 height 390
drag, startPoint x: 654, startPoint y: 372, endPoint x: 397, endPoint y: 344, distance: 258.5
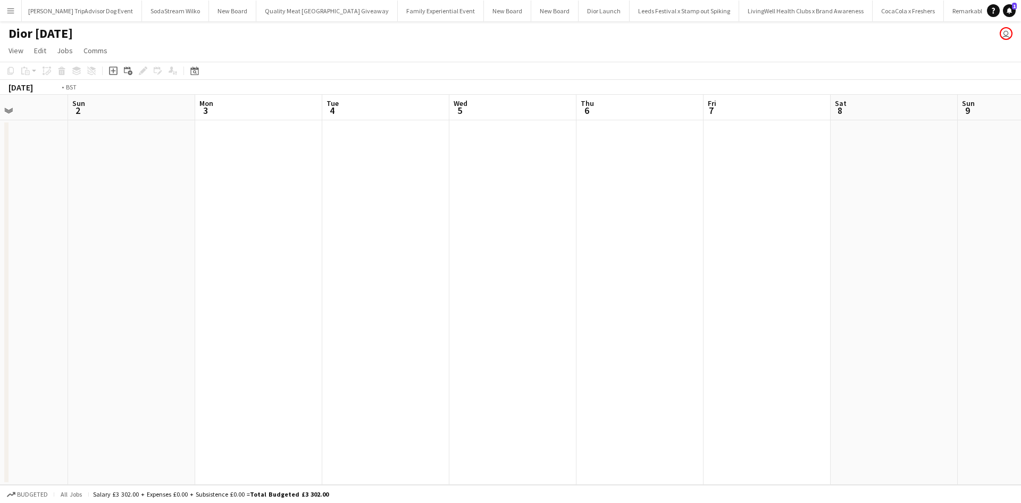
click at [397, 344] on app-calendar-viewport "Wed 29 Thu 30 Fri 31 Sat 1 Sun 2 Mon 3 Tue 4 Wed 5 Thu 6 Fri 7 Sat 8 Sun 9 Mon …" at bounding box center [510, 290] width 1021 height 390
drag, startPoint x: 219, startPoint y: 347, endPoint x: 724, endPoint y: 339, distance: 505.4
click at [726, 337] on app-calendar-viewport "Fri 31 Sat 1 Sun 2 Mon 3 Tue 4 Wed 5 Thu 6 Fri 7 Sat 8 Sun 9 Mon 10 Tue 11 Wed …" at bounding box center [510, 290] width 1021 height 390
drag, startPoint x: 284, startPoint y: 389, endPoint x: 659, endPoint y: 343, distance: 377.3
click at [630, 345] on app-calendar-viewport "Wed 29 Thu 30 Fri 31 Sat 1 Sun 2 Mon 3 Tue 4 Wed 5 Thu 6 Fri 7 Sat 8 Sun 9 Mon …" at bounding box center [510, 290] width 1021 height 390
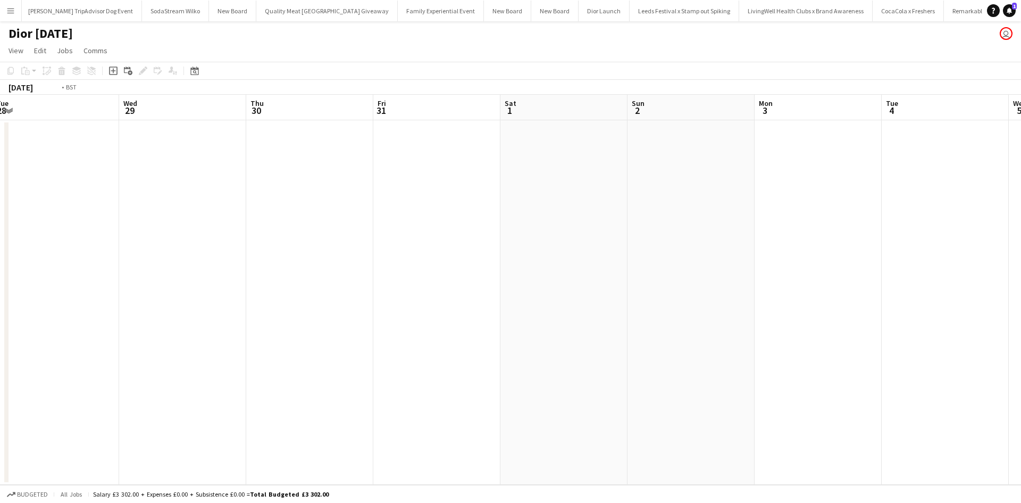
drag, startPoint x: 329, startPoint y: 391, endPoint x: 627, endPoint y: 355, distance: 299.5
click at [602, 359] on app-calendar-viewport "Sun 26 Mon 27 Tue 28 Wed 29 Thu 30 Fri 31 Sat 1 Sun 2 Mon 3 Tue 4 Wed 5 Thu 6 F…" at bounding box center [510, 290] width 1021 height 390
drag, startPoint x: 296, startPoint y: 403, endPoint x: 683, endPoint y: 372, distance: 387.9
click at [637, 373] on app-calendar-viewport "Fri 24 2/2 2 Jobs Sat 25 2/2 2 Jobs Sun 26 Mon 27 Tue 28 Wed 29 Thu 30 Fri 31 S…" at bounding box center [510, 290] width 1021 height 390
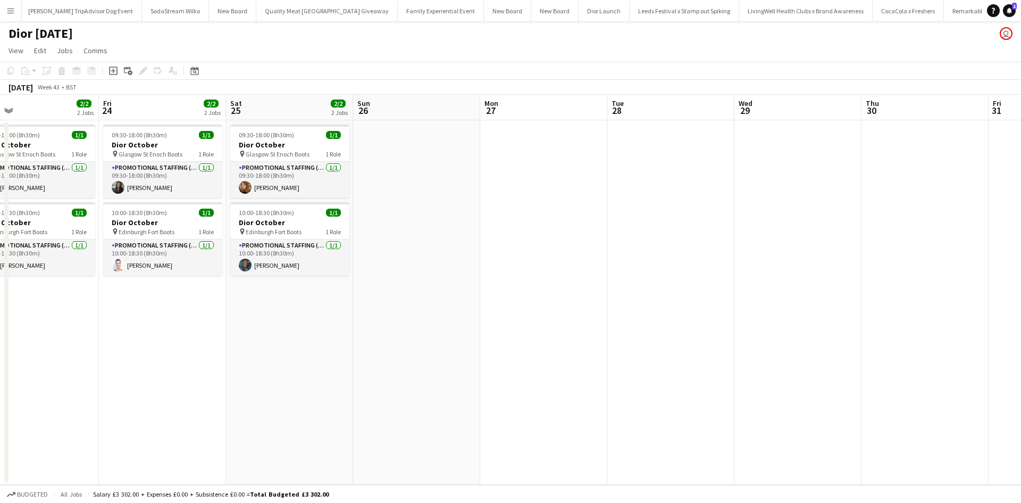
drag, startPoint x: 377, startPoint y: 409, endPoint x: 695, endPoint y: 396, distance: 317.8
click at [691, 396] on app-calendar-viewport "Tue 21 1/1 1 Job Wed 22 2/2 2 Jobs Thu 23 2/2 2 Jobs Fri 24 2/2 2 Jobs Sat 25 2…" at bounding box center [510, 290] width 1021 height 390
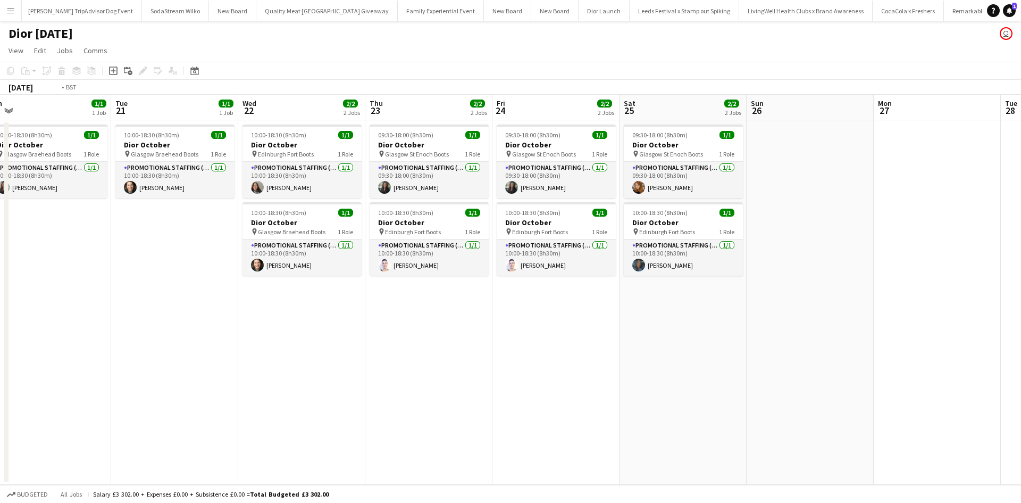
drag, startPoint x: 266, startPoint y: 389, endPoint x: 794, endPoint y: 379, distance: 527.8
click at [752, 379] on app-calendar-viewport "Sat 18 Sun 19 1/1 1 Job Mon 20 1/1 1 Job Tue 21 1/1 1 Job Wed 22 2/2 2 Jobs Thu…" at bounding box center [510, 290] width 1021 height 390
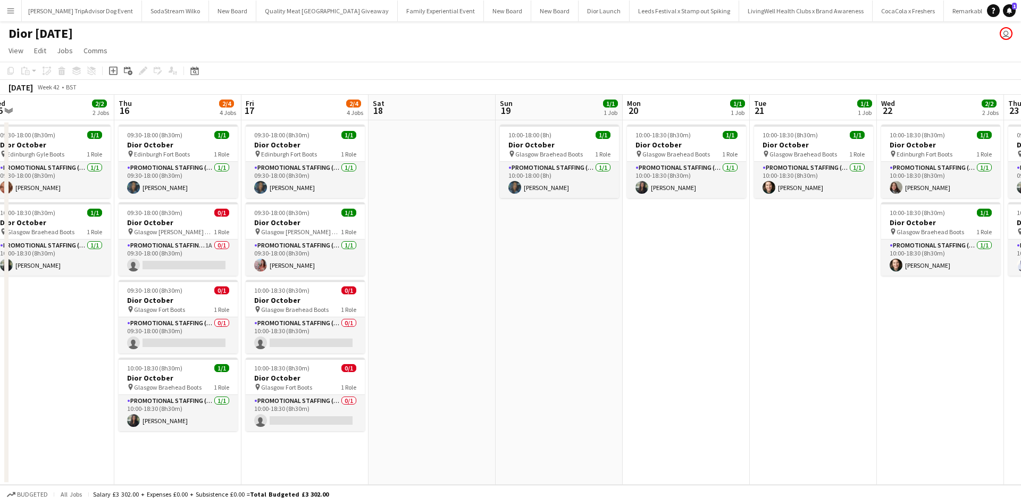
drag, startPoint x: 297, startPoint y: 380, endPoint x: 622, endPoint y: 363, distance: 325.5
click at [622, 363] on app-calendar-viewport "Mon 13 1/1 1 Job Tue 14 Wed 15 2/2 2 Jobs Thu 16 2/4 4 Jobs Fri 17 2/4 4 Jobs S…" at bounding box center [510, 290] width 1021 height 390
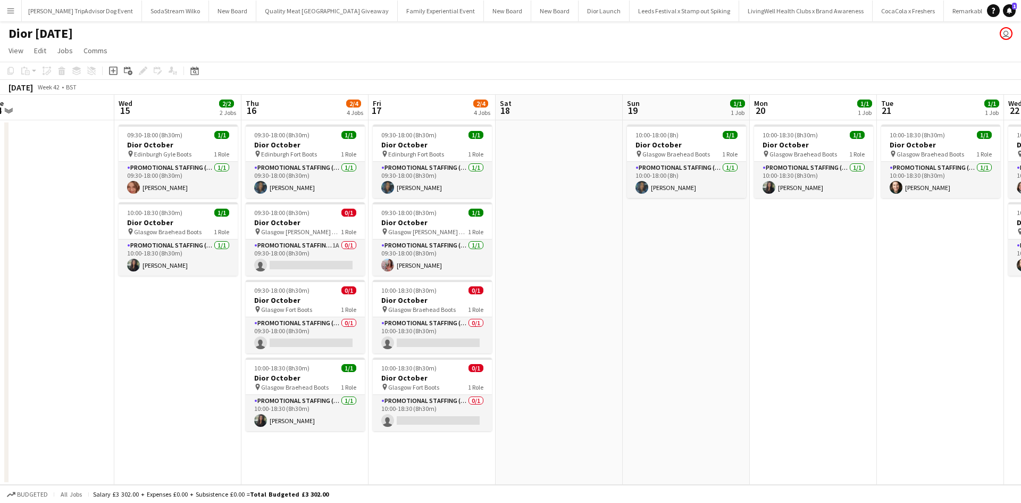
scroll to position [0, 266]
click at [460, 335] on app-card-role "Promotional Staffing (Sales Staff) 0/1 10:00-18:30 (8h30m) single-neutral-actio…" at bounding box center [432, 335] width 119 height 36
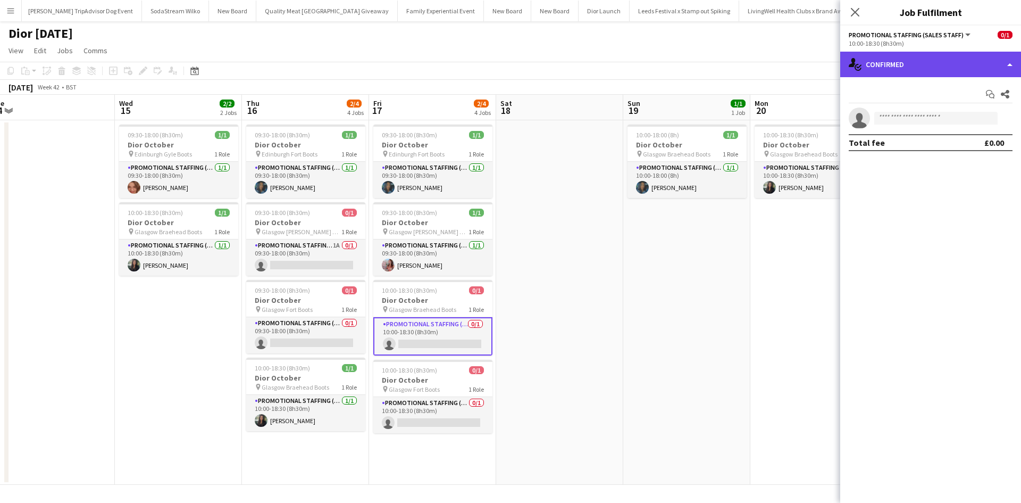
click at [890, 71] on div "single-neutral-actions-check-2 Confirmed" at bounding box center [930, 65] width 181 height 26
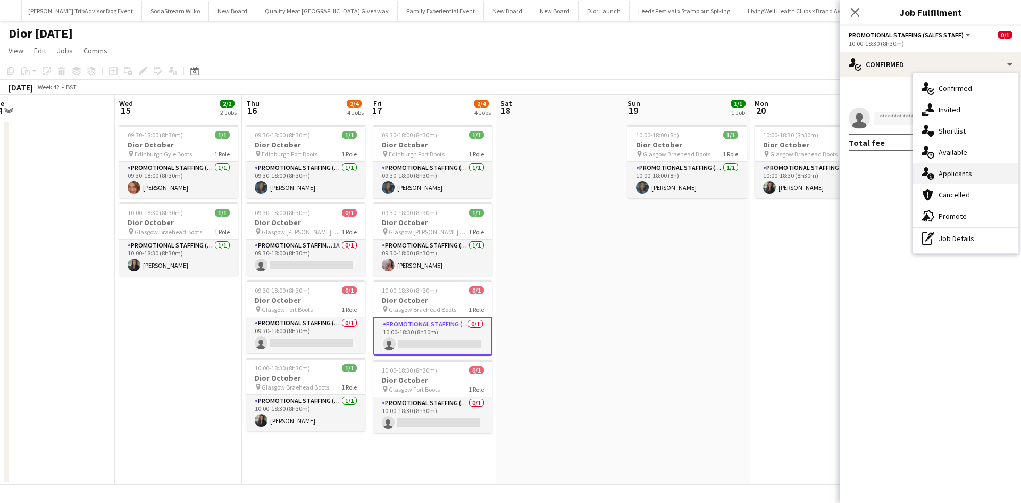
click at [959, 169] on span "Applicants" at bounding box center [956, 174] width 34 height 10
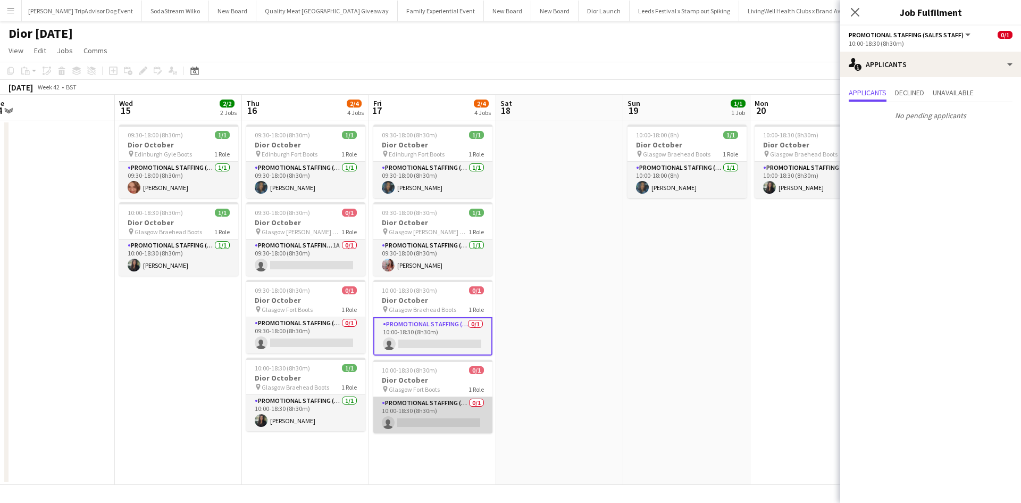
click at [453, 408] on app-card-role "Promotional Staffing (Sales Staff) 0/1 10:00-18:30 (8h30m) single-neutral-actio…" at bounding box center [432, 415] width 119 height 36
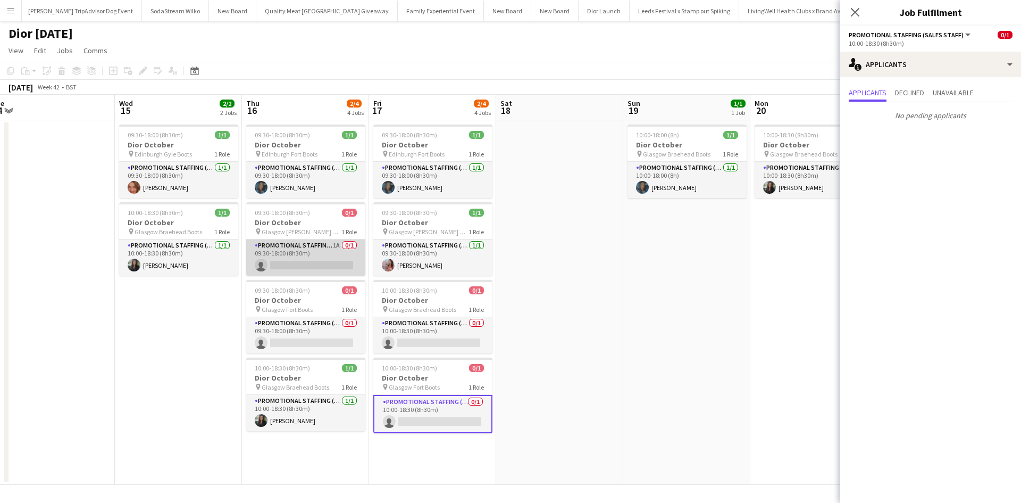
click at [327, 249] on app-card-role "Promotional Staffing (Sales Staff) 1A 0/1 09:30-18:00 (8h30m) single-neutral-ac…" at bounding box center [305, 257] width 119 height 36
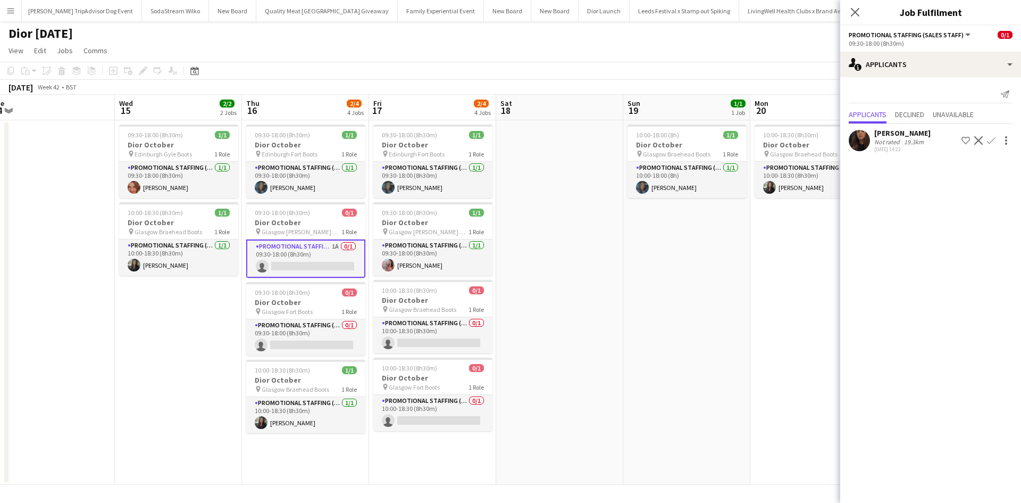
click at [571, 345] on app-date-cell at bounding box center [559, 302] width 127 height 364
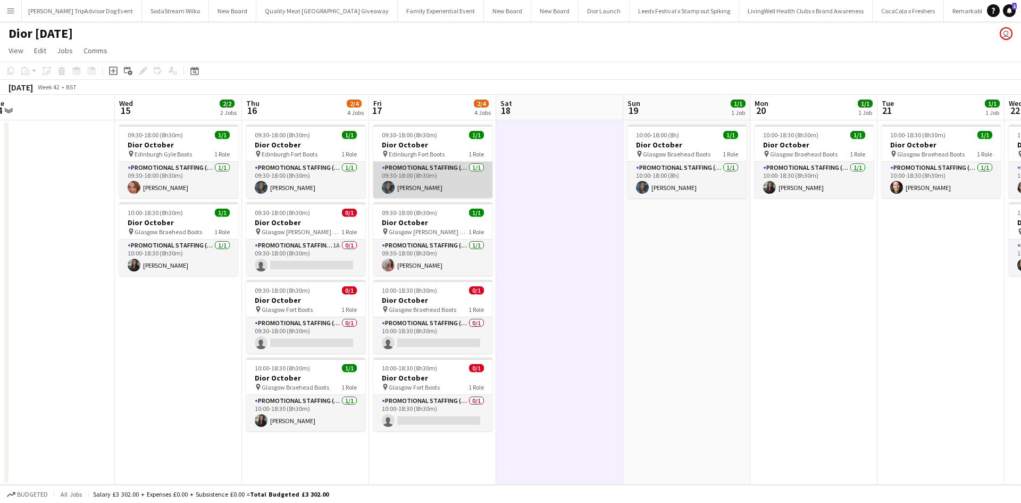
click at [429, 187] on app-card-role "Promotional Staffing (Sales Staff) 1/1 09:30-18:00 (8h30m) Mehreen Parvez" at bounding box center [432, 180] width 119 height 36
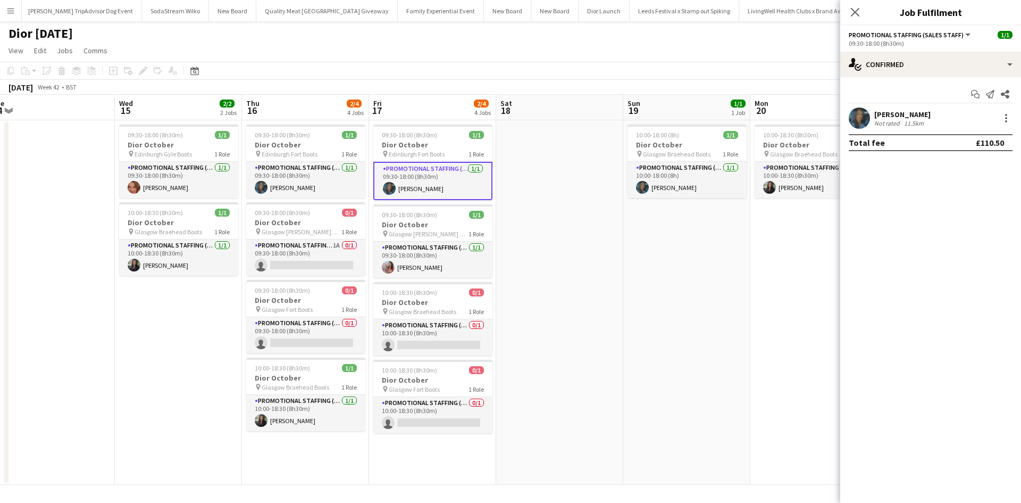
click at [889, 112] on div "Mehreen Parvez" at bounding box center [903, 115] width 56 height 10
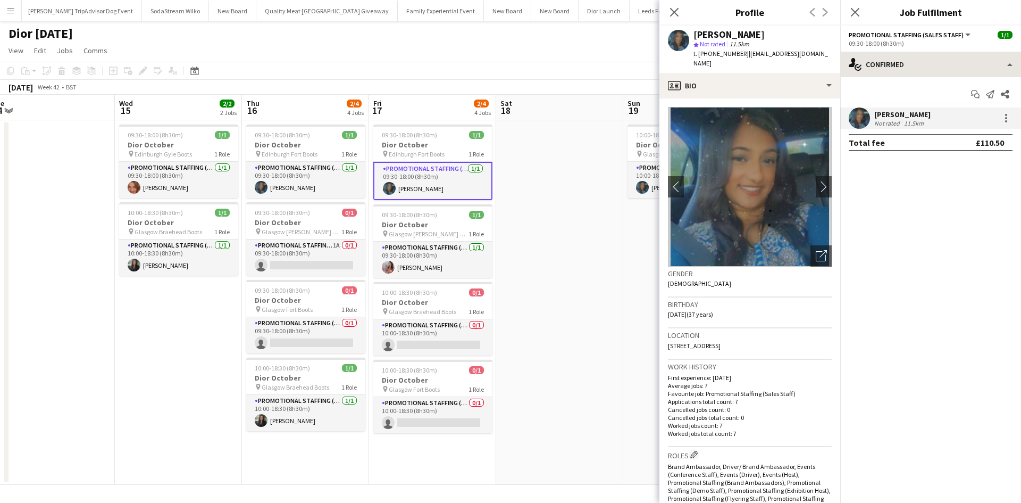
drag, startPoint x: 742, startPoint y: 53, endPoint x: 843, endPoint y: 54, distance: 100.5
click at [843, 54] on body "Menu Boards Boards Boards All jobs Status Workforce Workforce My Workforce Recr…" at bounding box center [510, 251] width 1021 height 503
click at [821, 53] on span "| mehreenparvez88@hotmail.com" at bounding box center [761, 58] width 135 height 18
drag, startPoint x: 745, startPoint y: 54, endPoint x: 830, endPoint y: 55, distance: 85.1
click at [828, 55] on span "| mehreenparvez88@hotmail.com" at bounding box center [761, 58] width 135 height 18
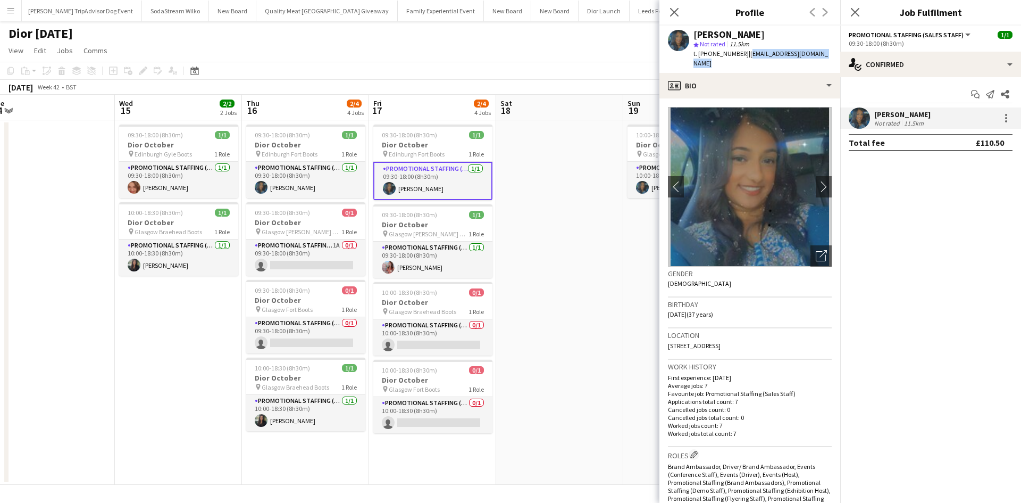
click at [816, 54] on span "| mehreenparvez88@hotmail.com" at bounding box center [761, 58] width 135 height 18
drag, startPoint x: 744, startPoint y: 53, endPoint x: 834, endPoint y: 56, distance: 90.5
click at [834, 56] on div "Mehreen Parvez star Not rated 11.5km t. +447783771364 | mehreenparvez88@hotmail…" at bounding box center [750, 49] width 181 height 47
copy span "mehreenparvez88@hotmail.com"
click at [542, 196] on app-date-cell at bounding box center [559, 302] width 127 height 364
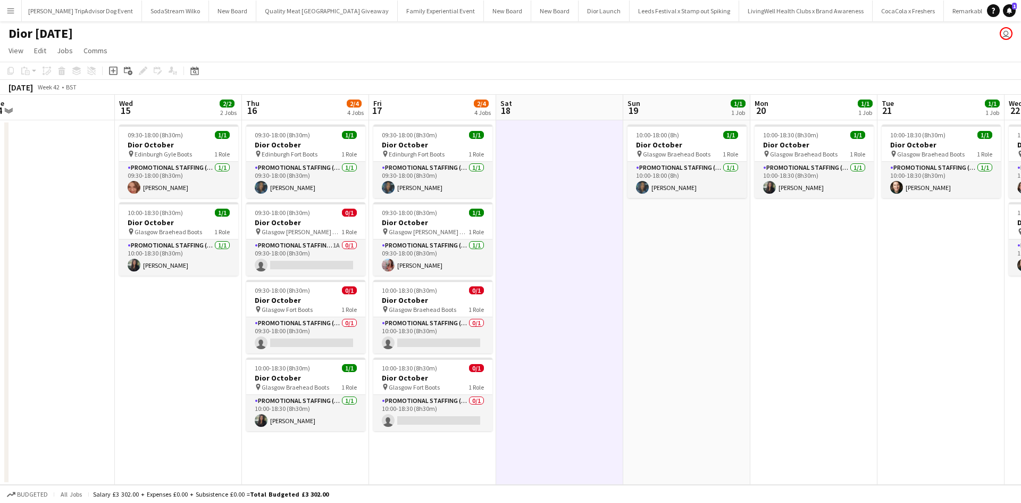
click at [7, 12] on app-icon "Menu" at bounding box center [10, 10] width 9 height 9
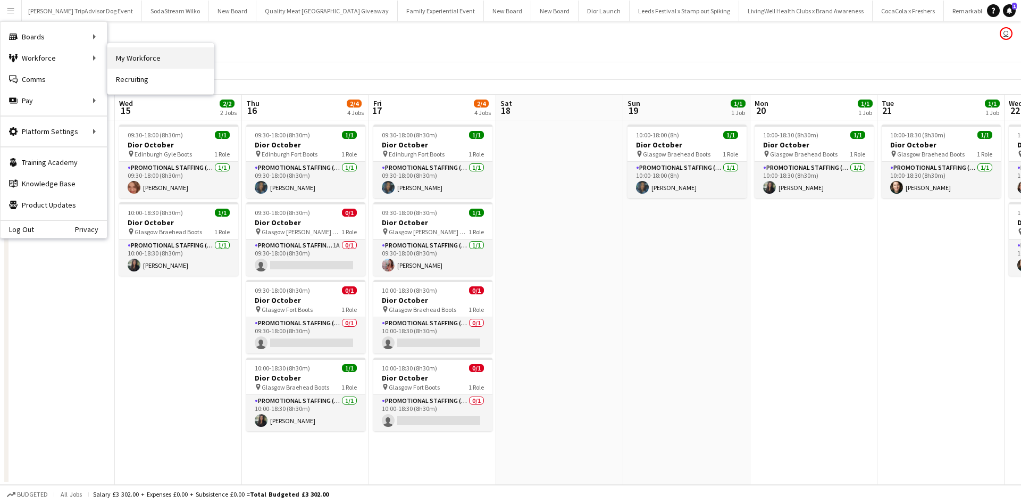
click at [135, 54] on link "My Workforce" at bounding box center [160, 57] width 106 height 21
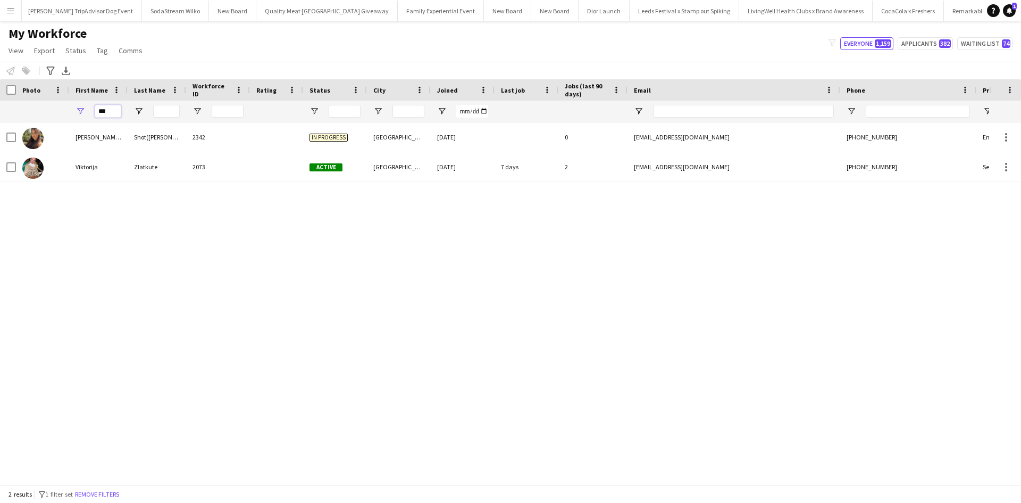
click at [110, 114] on input "***" at bounding box center [108, 111] width 27 height 13
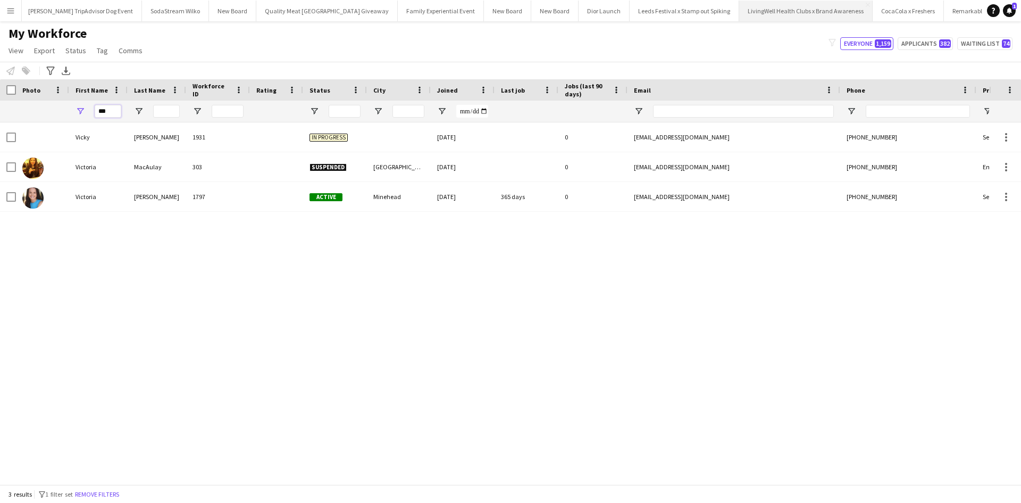
type input "***"
click at [7, 14] on app-icon "Menu" at bounding box center [10, 10] width 9 height 9
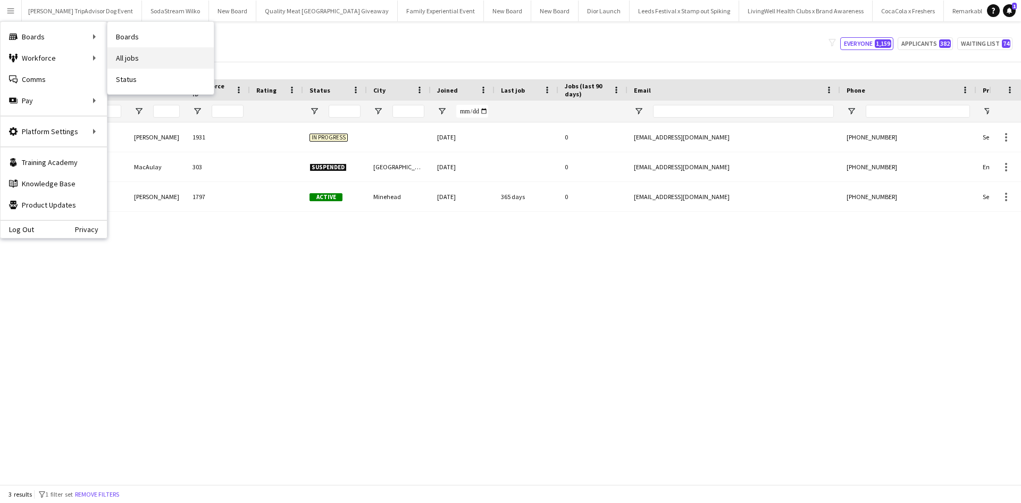
click at [145, 52] on link "All jobs" at bounding box center [160, 57] width 106 height 21
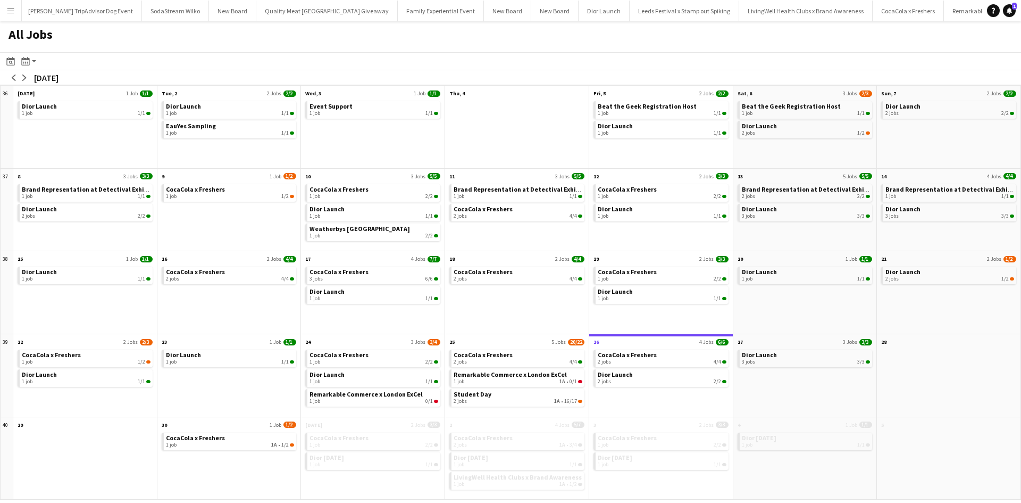
click at [13, 8] on app-icon "Menu" at bounding box center [10, 10] width 9 height 9
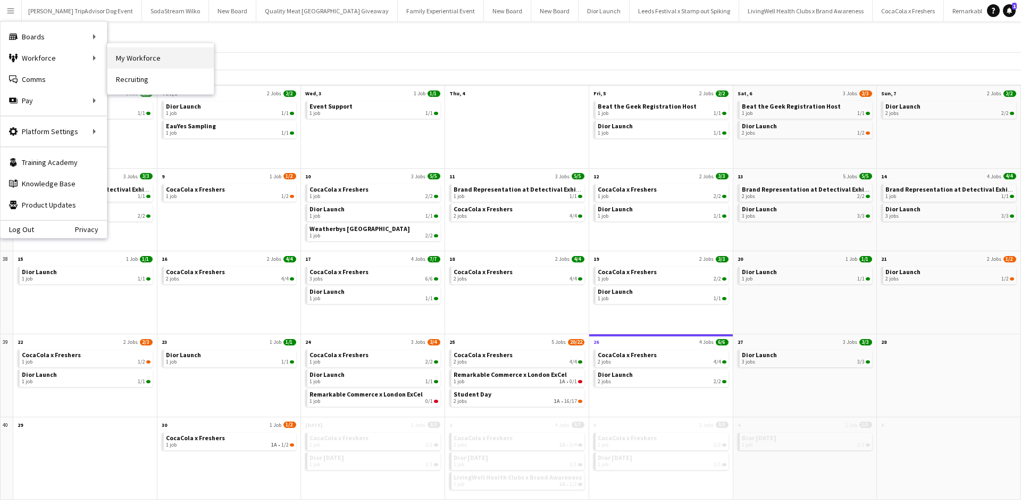
click at [128, 54] on link "My Workforce" at bounding box center [160, 57] width 106 height 21
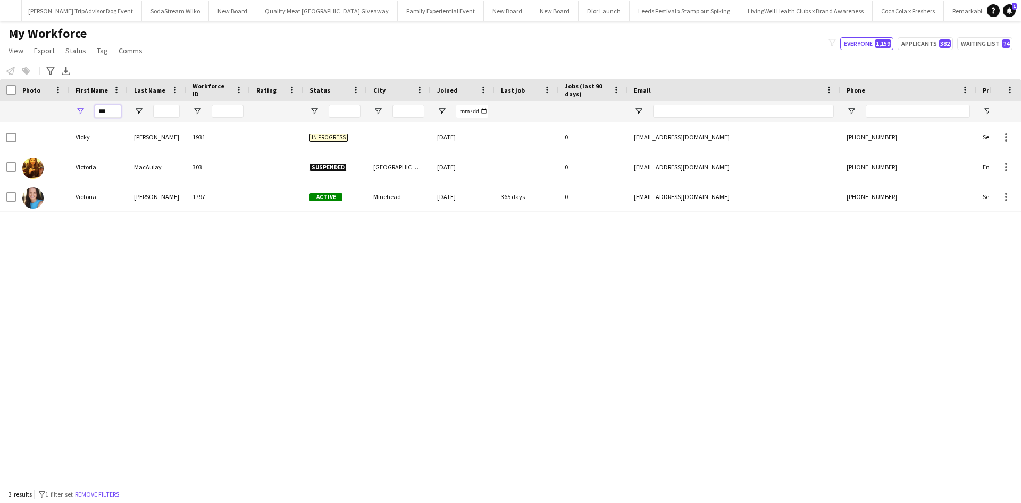
drag, startPoint x: 113, startPoint y: 109, endPoint x: 81, endPoint y: 111, distance: 32.0
click at [81, 111] on div "***" at bounding box center [98, 111] width 59 height 21
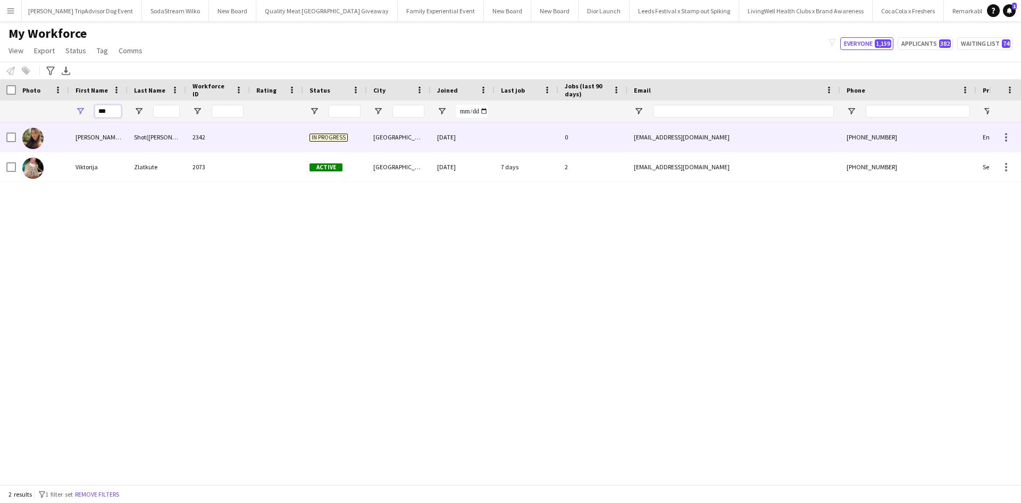
type input "***"
click at [90, 133] on div "Viktoria (Wiktoria)" at bounding box center [98, 136] width 59 height 29
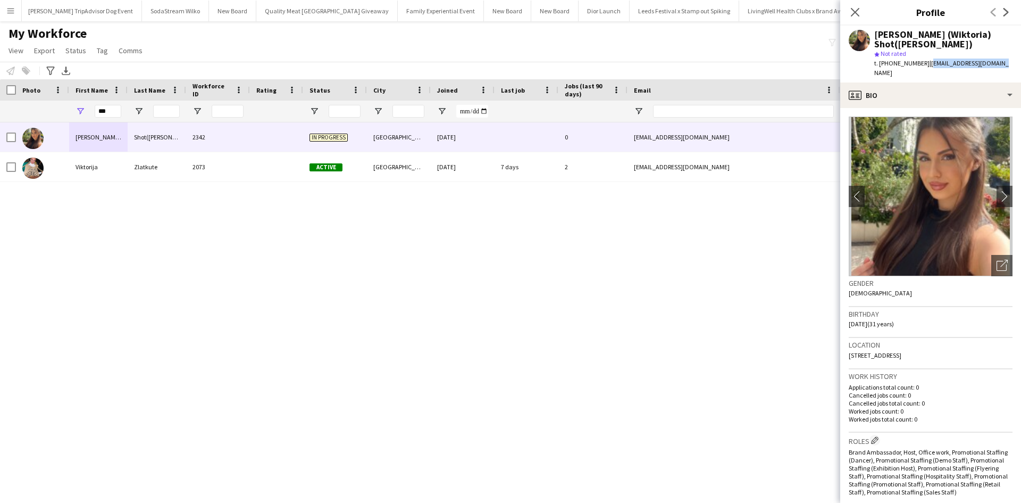
drag, startPoint x: 925, startPoint y: 55, endPoint x: 995, endPoint y: 52, distance: 69.8
click at [995, 59] on div "t. +447472499161 | viktoriashot@gmail.com" at bounding box center [944, 68] width 138 height 19
copy span "viktoriashot@gmail.com"
click at [2, 9] on button "Menu" at bounding box center [10, 10] width 21 height 21
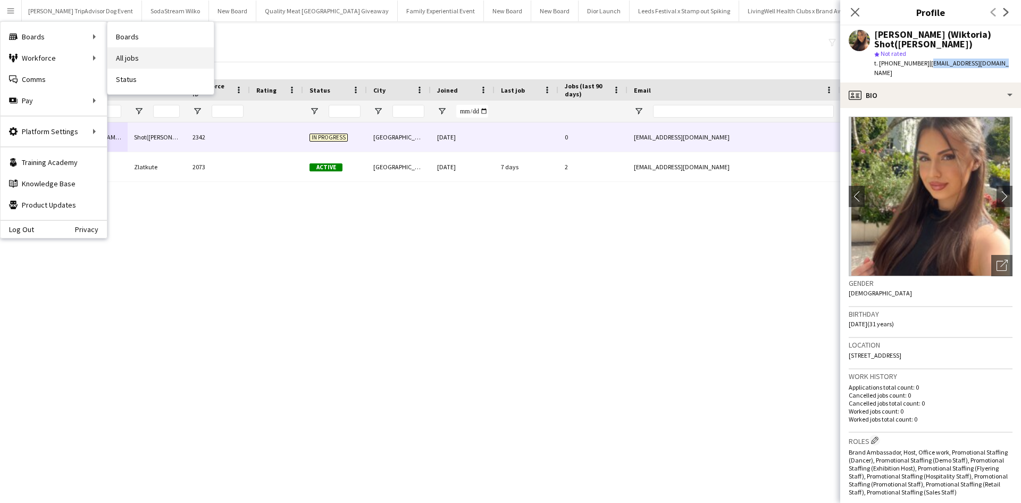
click at [143, 53] on link "All jobs" at bounding box center [160, 57] width 106 height 21
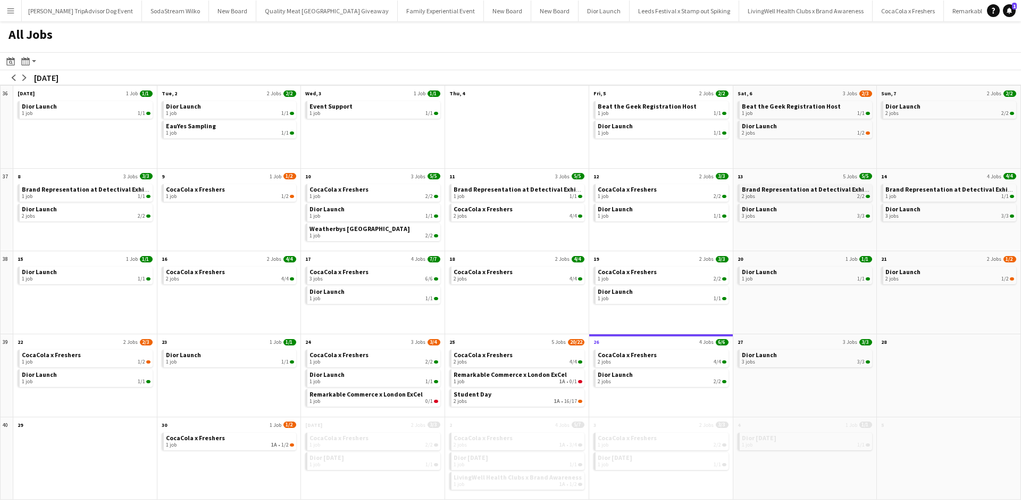
click at [848, 194] on div "2 jobs 2/2" at bounding box center [806, 196] width 129 height 6
click at [619, 374] on span "Dior Launch" at bounding box center [615, 374] width 35 height 8
click at [6, 7] on app-icon "Menu" at bounding box center [10, 10] width 9 height 9
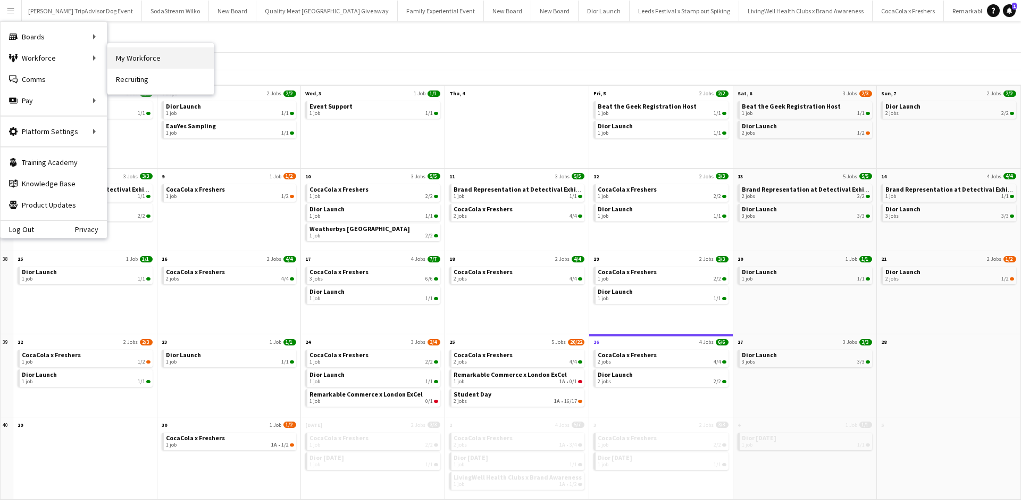
click at [130, 56] on link "My Workforce" at bounding box center [160, 57] width 106 height 21
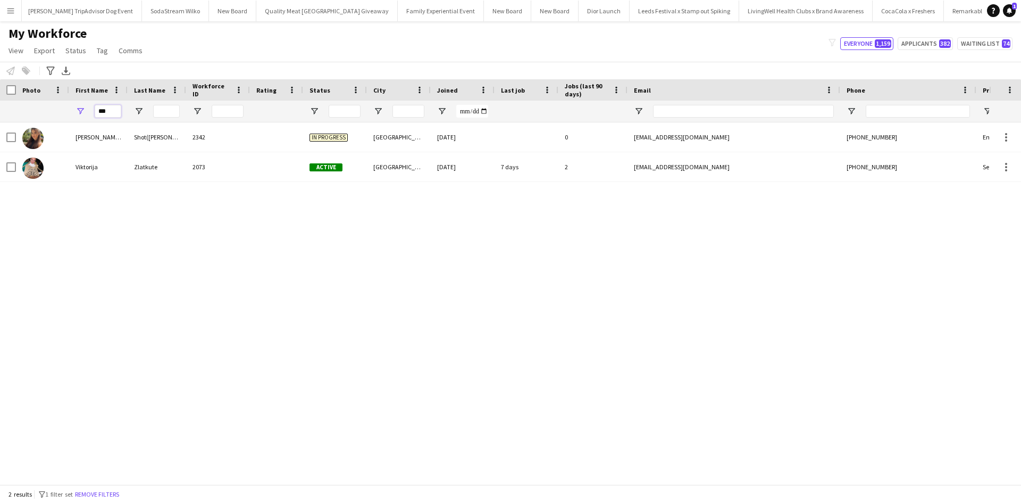
drag, startPoint x: 112, startPoint y: 112, endPoint x: 94, endPoint y: 109, distance: 17.8
click at [94, 109] on div "***" at bounding box center [98, 111] width 59 height 21
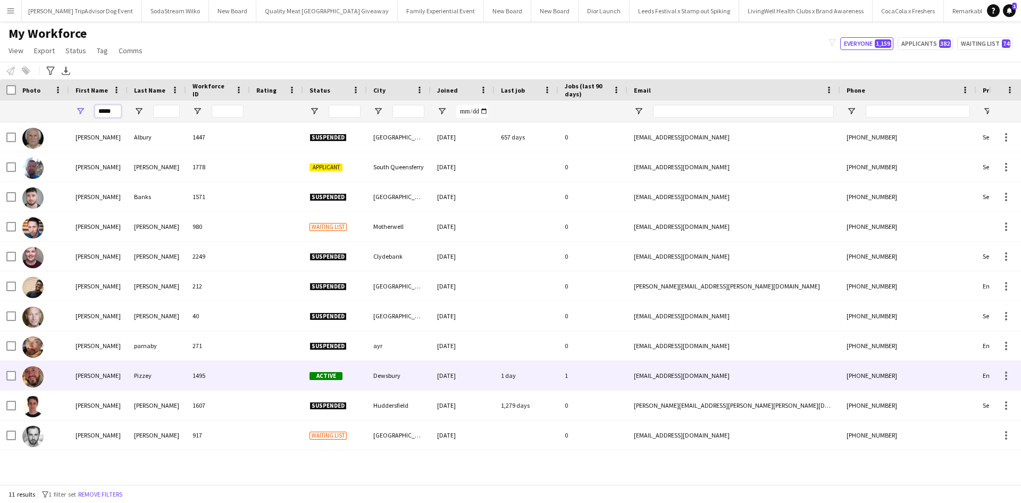
type input "*****"
click at [87, 373] on div "David" at bounding box center [98, 375] width 59 height 29
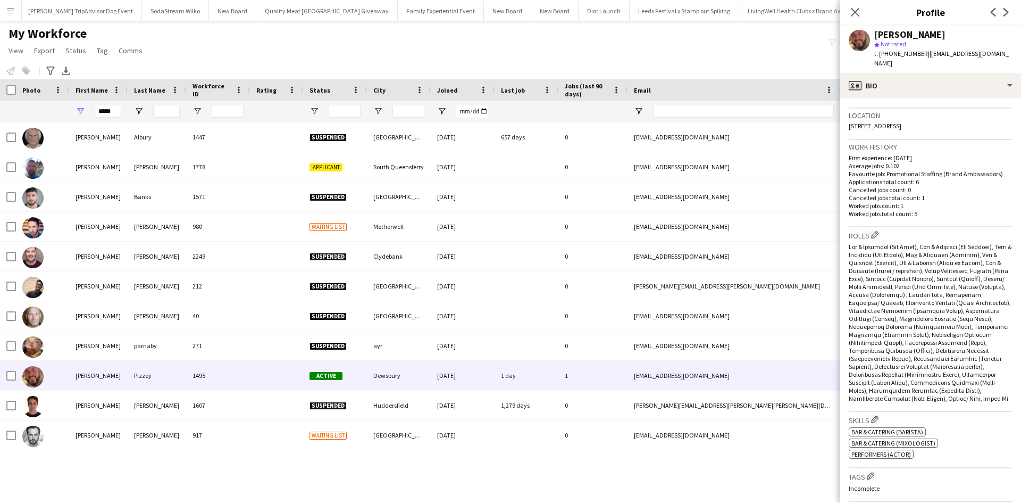
scroll to position [213, 0]
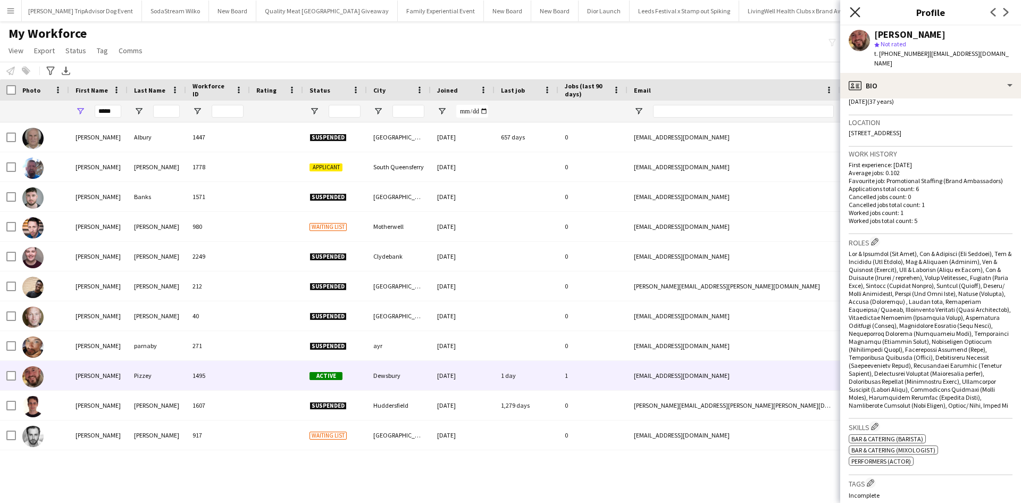
click at [859, 11] on icon "Close pop-in" at bounding box center [855, 12] width 10 height 10
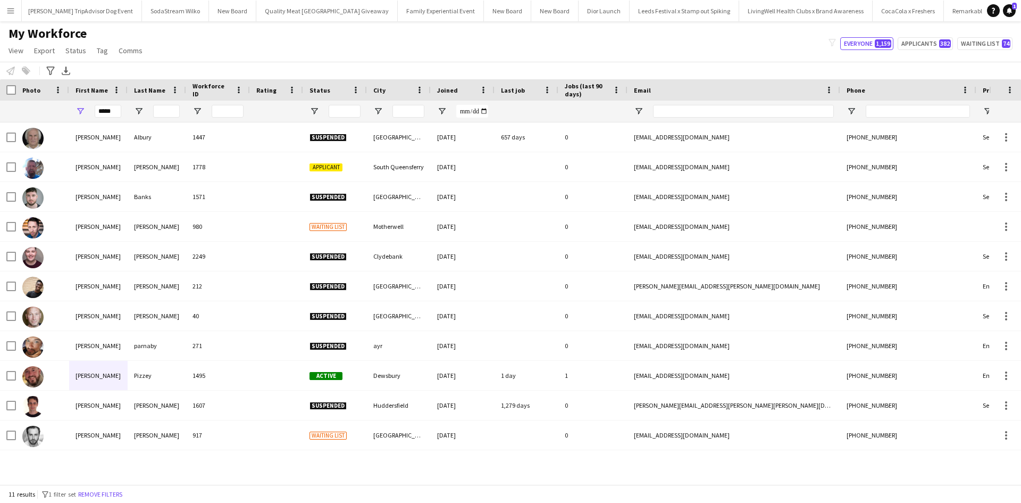
click at [12, 7] on app-icon "Menu" at bounding box center [10, 10] width 9 height 9
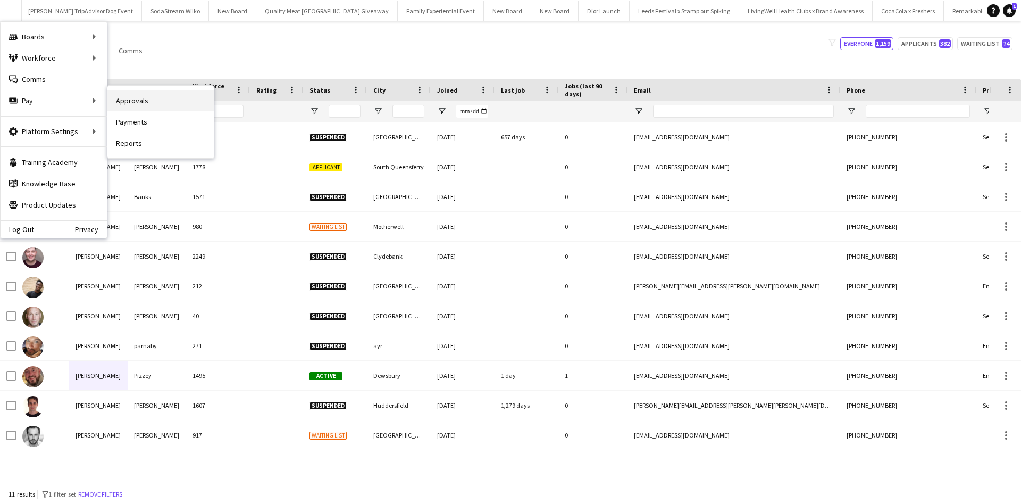
click at [127, 102] on link "Approvals" at bounding box center [160, 100] width 106 height 21
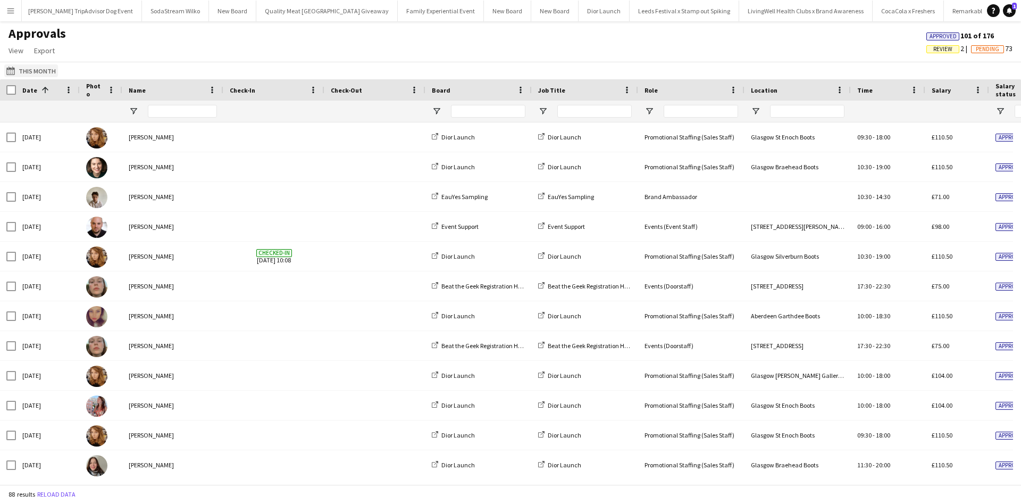
click at [37, 71] on button "This Month This Month" at bounding box center [31, 70] width 54 height 13
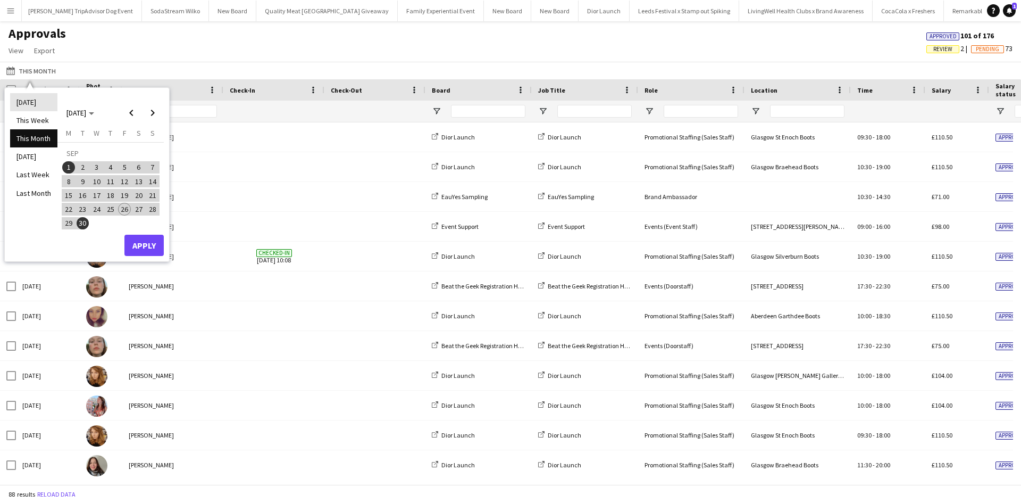
click at [36, 101] on li "[DATE]" at bounding box center [33, 102] width 47 height 18
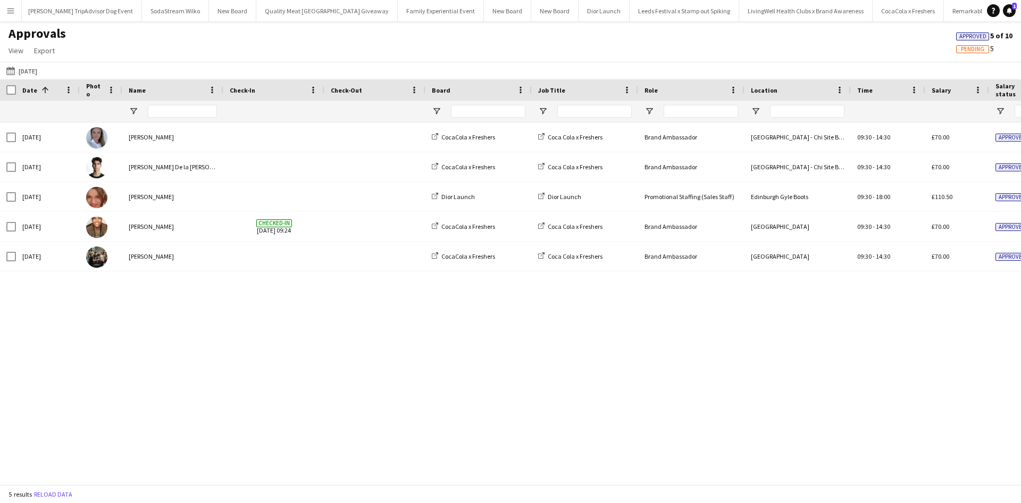
click at [349, 330] on div "Fri, 26 Sep 2025 Ashleigh Fountain CocaCola x Freshers Coca Cola x Freshers Bra…" at bounding box center [510, 299] width 1021 height 354
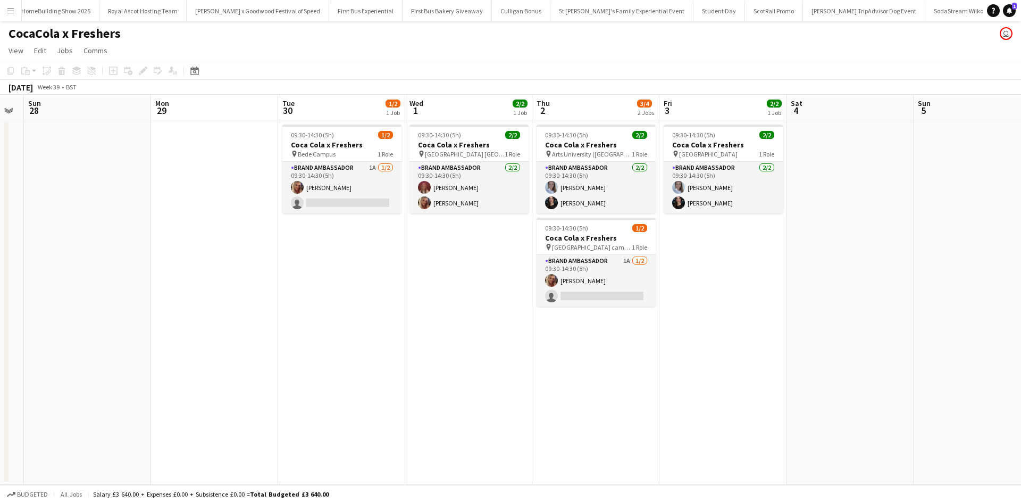
scroll to position [0, 380]
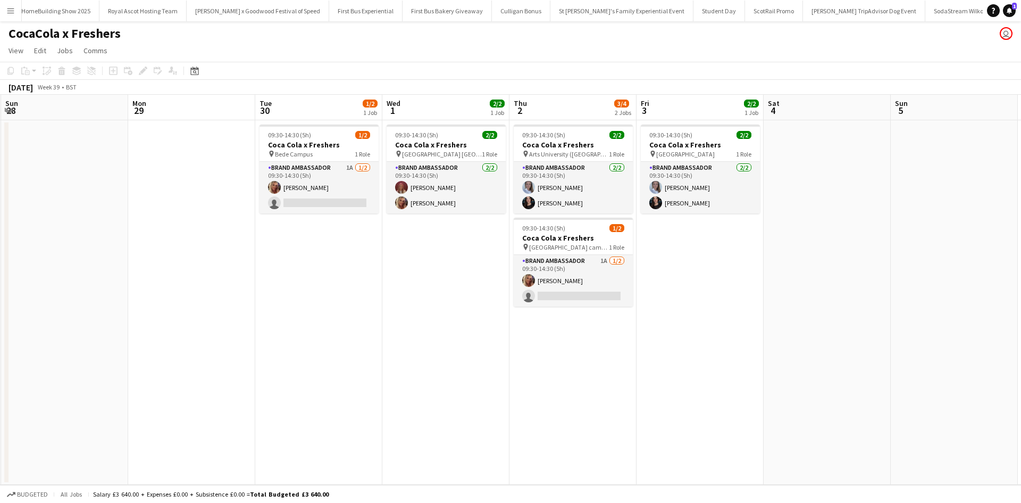
drag, startPoint x: 660, startPoint y: 385, endPoint x: 279, endPoint y: 328, distance: 384.6
click at [279, 328] on app-calendar-viewport "Thu 25 4/4 2 Jobs Fri 26 4/4 2 Jobs Sat 27 Sun 28 Mon 29 Tue 30 1/2 1 Job Wed 1…" at bounding box center [510, 290] width 1021 height 390
click at [577, 280] on app-card-role "Brand Ambassador 1A [DATE] 09:30-14:30 (5h) [PERSON_NAME] single-neutral-actions" at bounding box center [573, 281] width 119 height 52
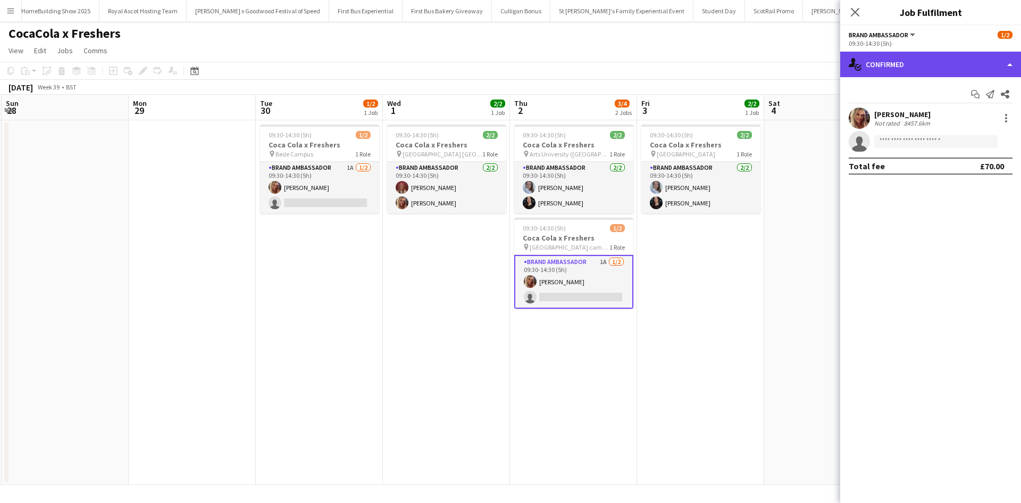
click at [949, 66] on div "single-neutral-actions-check-2 Confirmed" at bounding box center [930, 65] width 181 height 26
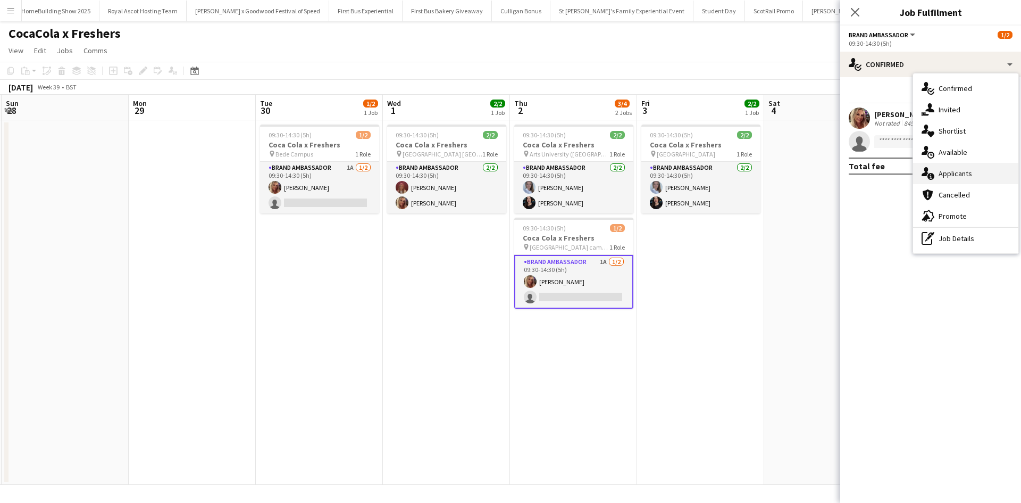
click at [989, 166] on div "single-neutral-actions-information Applicants" at bounding box center [965, 173] width 105 height 21
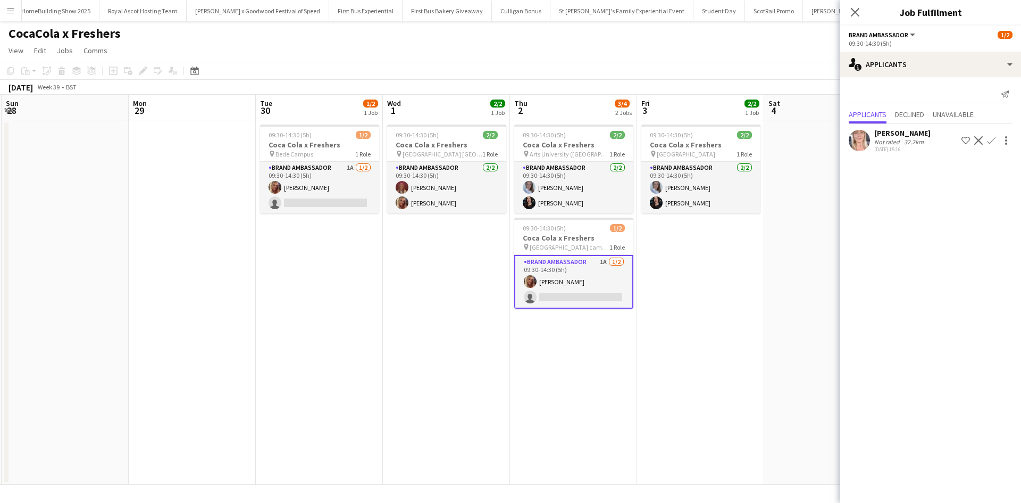
click at [772, 253] on app-date-cell at bounding box center [827, 302] width 127 height 364
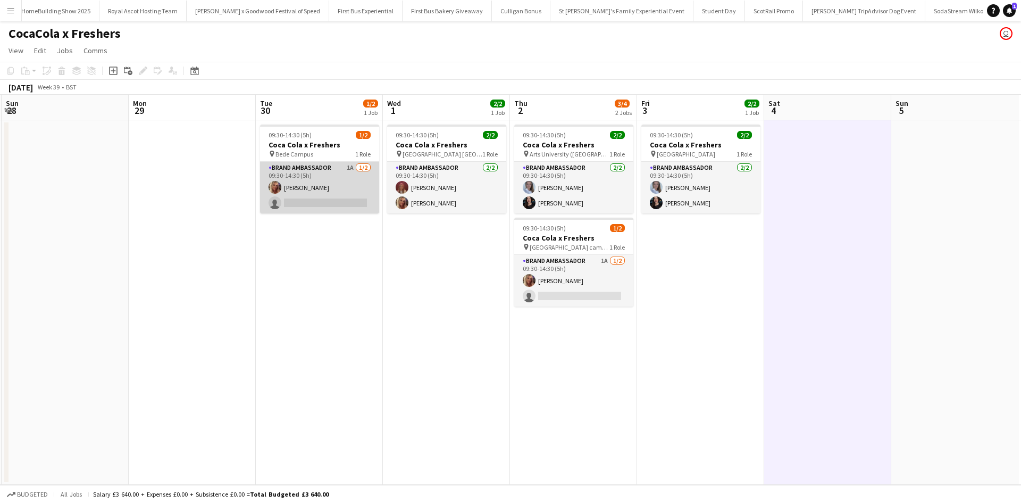
click at [293, 188] on app-card-role "Brand Ambassador 1A 1/2 09:30-14:30 (5h) Liza Hills single-neutral-actions" at bounding box center [319, 188] width 119 height 52
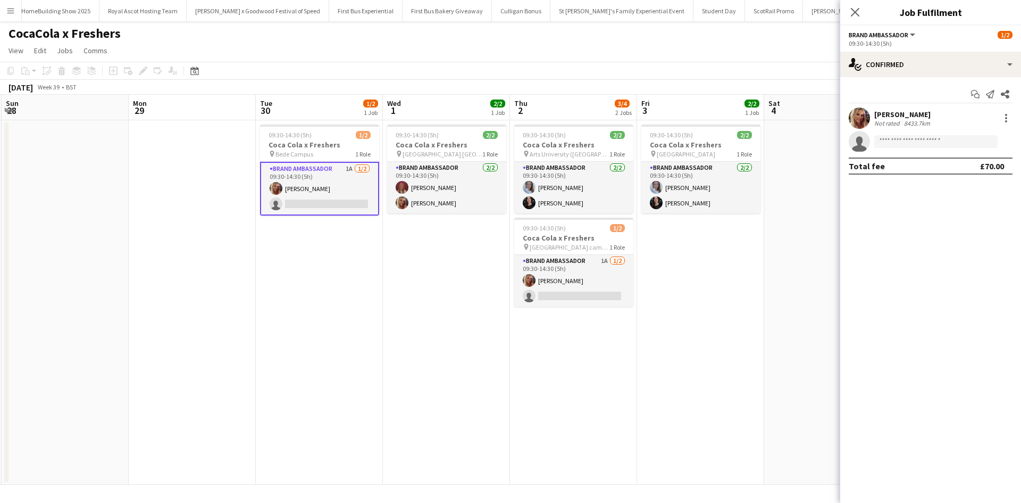
click at [892, 117] on div "Liza Hills" at bounding box center [904, 115] width 58 height 10
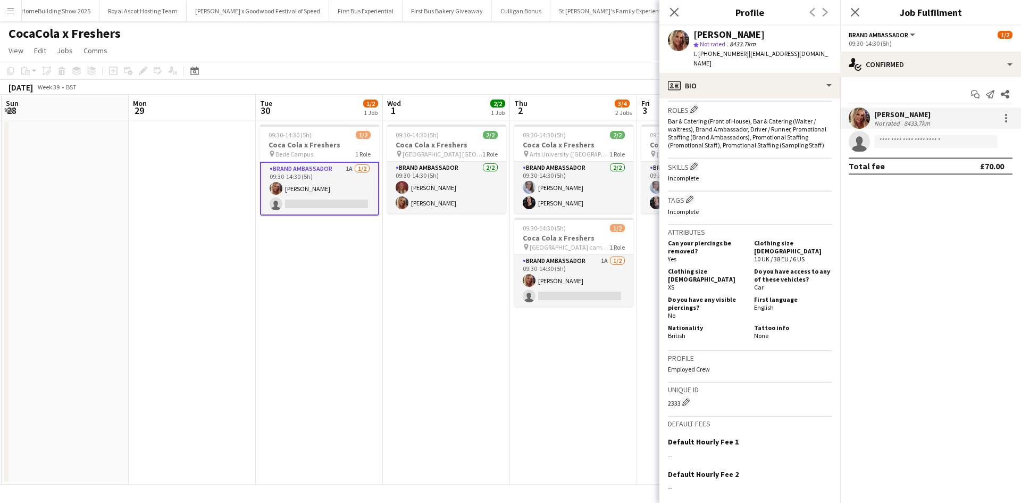
scroll to position [445, 0]
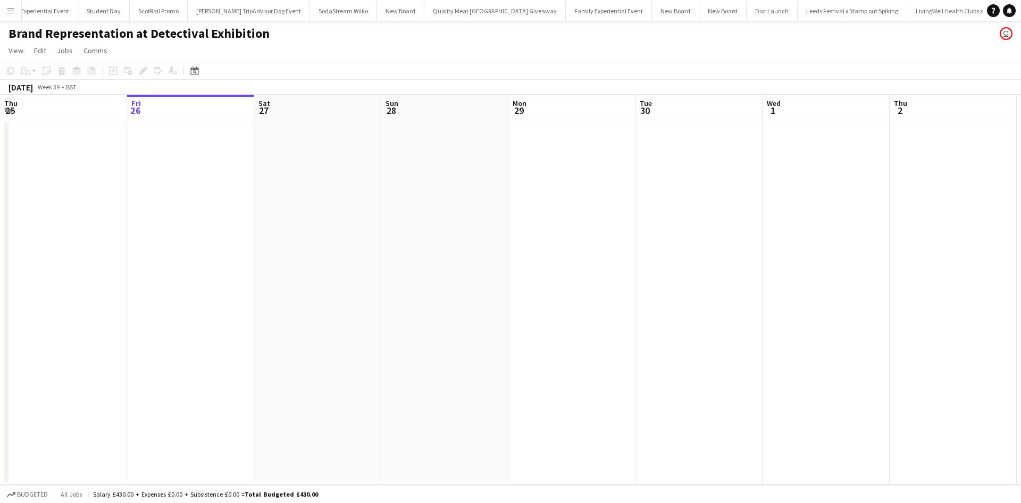
scroll to position [0, 11283]
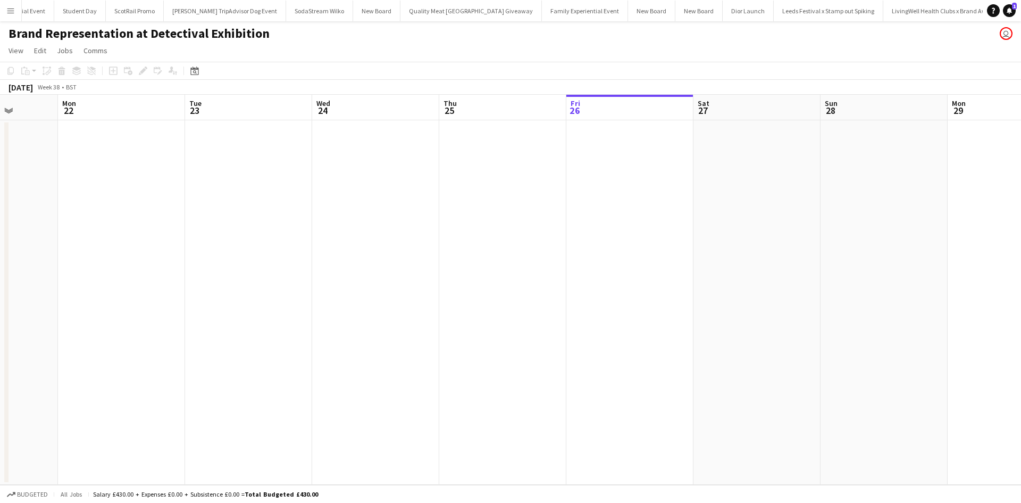
drag, startPoint x: 331, startPoint y: 319, endPoint x: 771, endPoint y: 299, distance: 439.8
click at [771, 299] on app-calendar-viewport "Fri 19 Sat 20 Sun 21 Mon 22 Tue 23 Wed 24 Thu 25 Fri 26 Sat 27 Sun 28 Mon 29 Tu…" at bounding box center [510, 290] width 1021 height 390
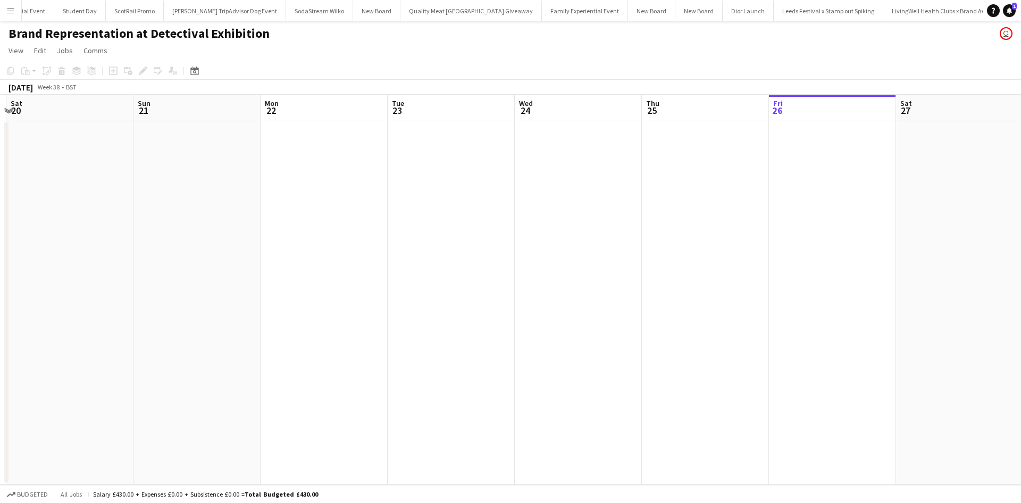
drag, startPoint x: 416, startPoint y: 315, endPoint x: 780, endPoint y: 304, distance: 364.5
click at [780, 304] on app-calendar-viewport "Thu 18 Fri 19 Sat 20 Sun 21 Mon 22 Tue 23 Wed 24 Thu 25 Fri 26 Sat 27 Sun 28 Mo…" at bounding box center [510, 290] width 1021 height 390
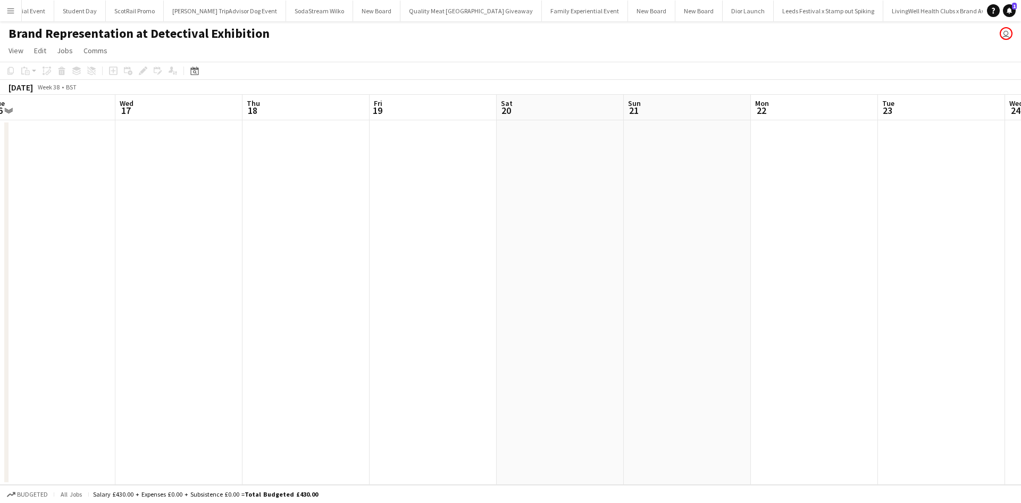
drag, startPoint x: 327, startPoint y: 298, endPoint x: 793, endPoint y: 264, distance: 467.2
click at [793, 264] on app-calendar-viewport "Sun 14 Mon 15 Tue 16 Wed 17 Thu 18 Fri 19 Sat 20 Sun 21 Mon 22 Tue 23 Wed 24 Th…" at bounding box center [510, 290] width 1021 height 390
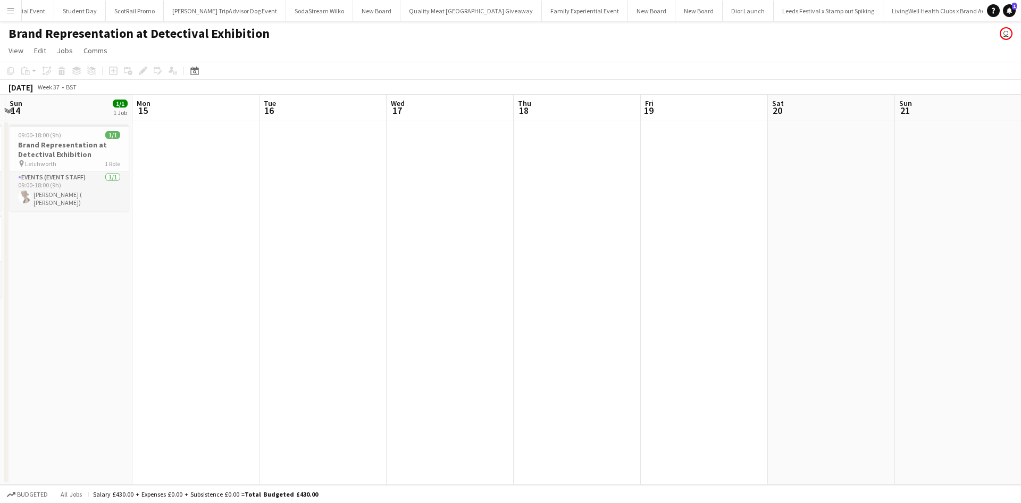
drag, startPoint x: 447, startPoint y: 304, endPoint x: 834, endPoint y: 280, distance: 387.5
click at [881, 268] on app-calendar-viewport "Fri 12 Sat 13 2/2 2 Jobs Sun 14 1/1 1 Job Mon 15 Tue 16 Wed 17 Thu 18 Fri 19 Sa…" at bounding box center [510, 290] width 1021 height 390
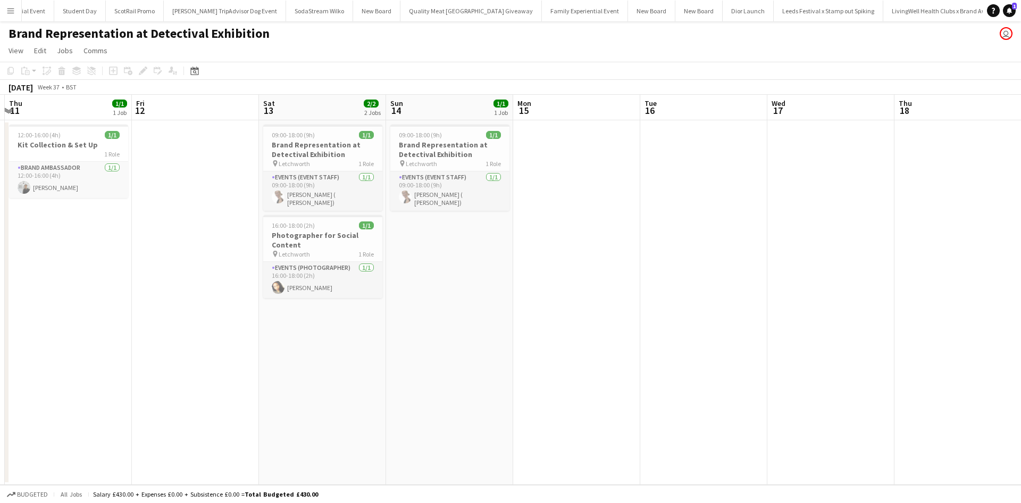
drag, startPoint x: 298, startPoint y: 395, endPoint x: 646, endPoint y: 374, distance: 348.0
click at [646, 374] on app-calendar-viewport "Tue 9 Wed 10 Thu 11 1/1 1 Job Fri 12 Sat 13 2/2 2 Jobs Sun 14 1/1 1 Job Mon 15 …" at bounding box center [510, 290] width 1021 height 390
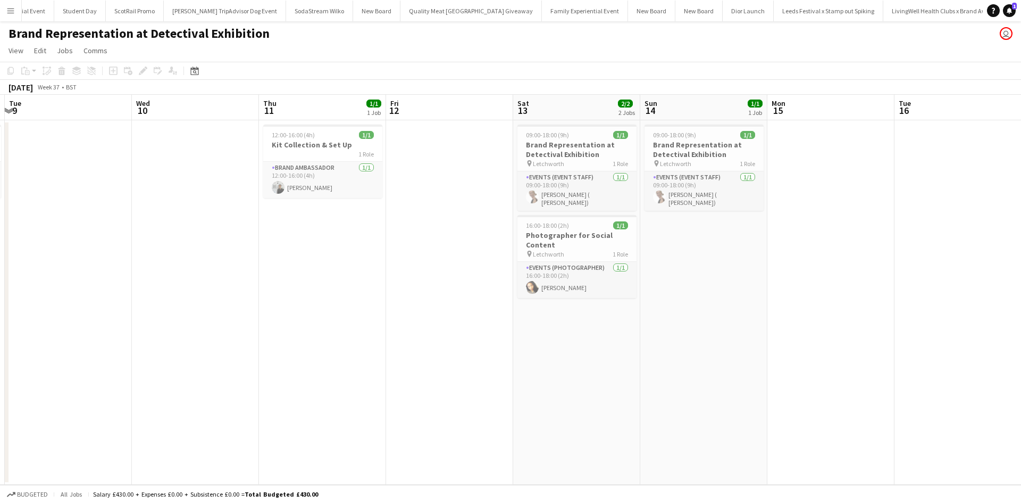
scroll to position [0, 235]
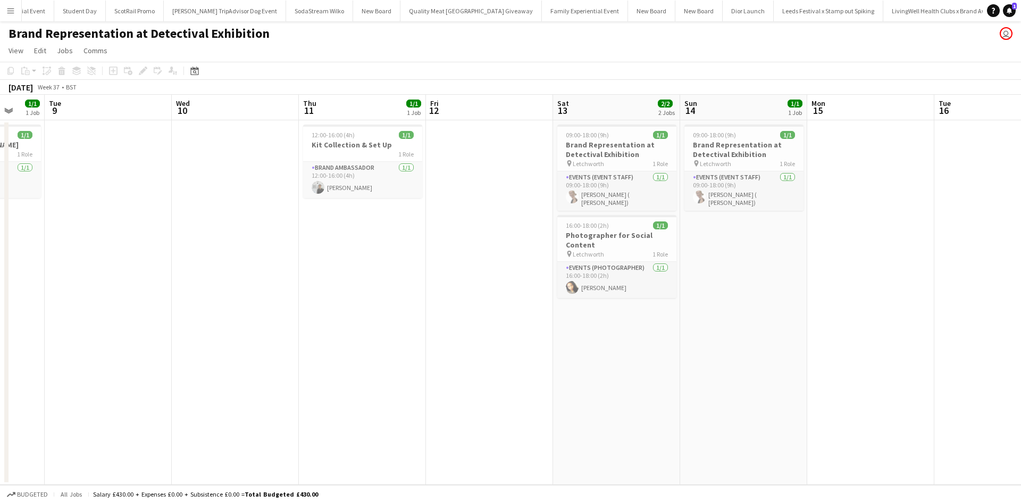
drag, startPoint x: 424, startPoint y: 381, endPoint x: 448, endPoint y: 384, distance: 24.6
click at [448, 384] on app-calendar-viewport "Fri 5 Sat 6 Sun 7 Mon 8 1/1 1 Job Tue 9 Wed 10 Thu 11 1/1 1 Job Fri 12 Sat 13 2…" at bounding box center [510, 290] width 1021 height 390
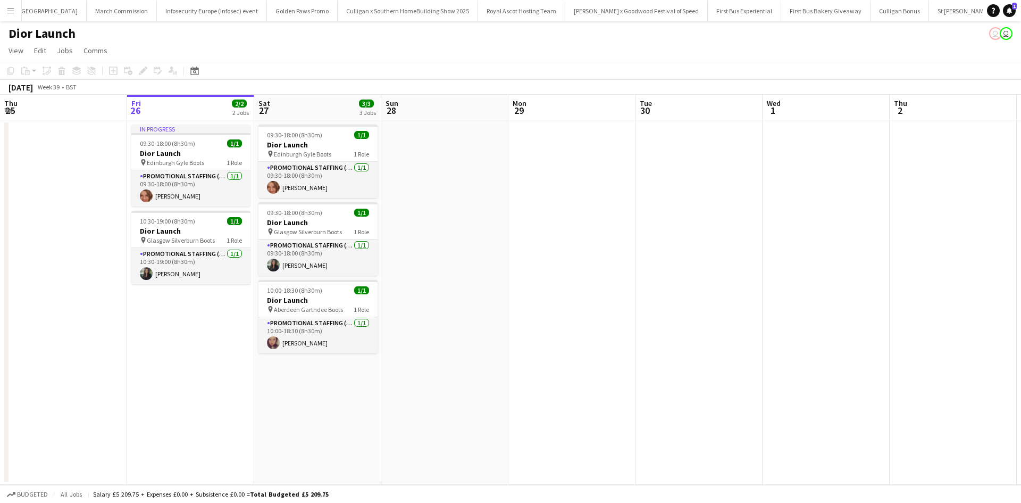
scroll to position [0, 10332]
